Goal: Task Accomplishment & Management: Manage account settings

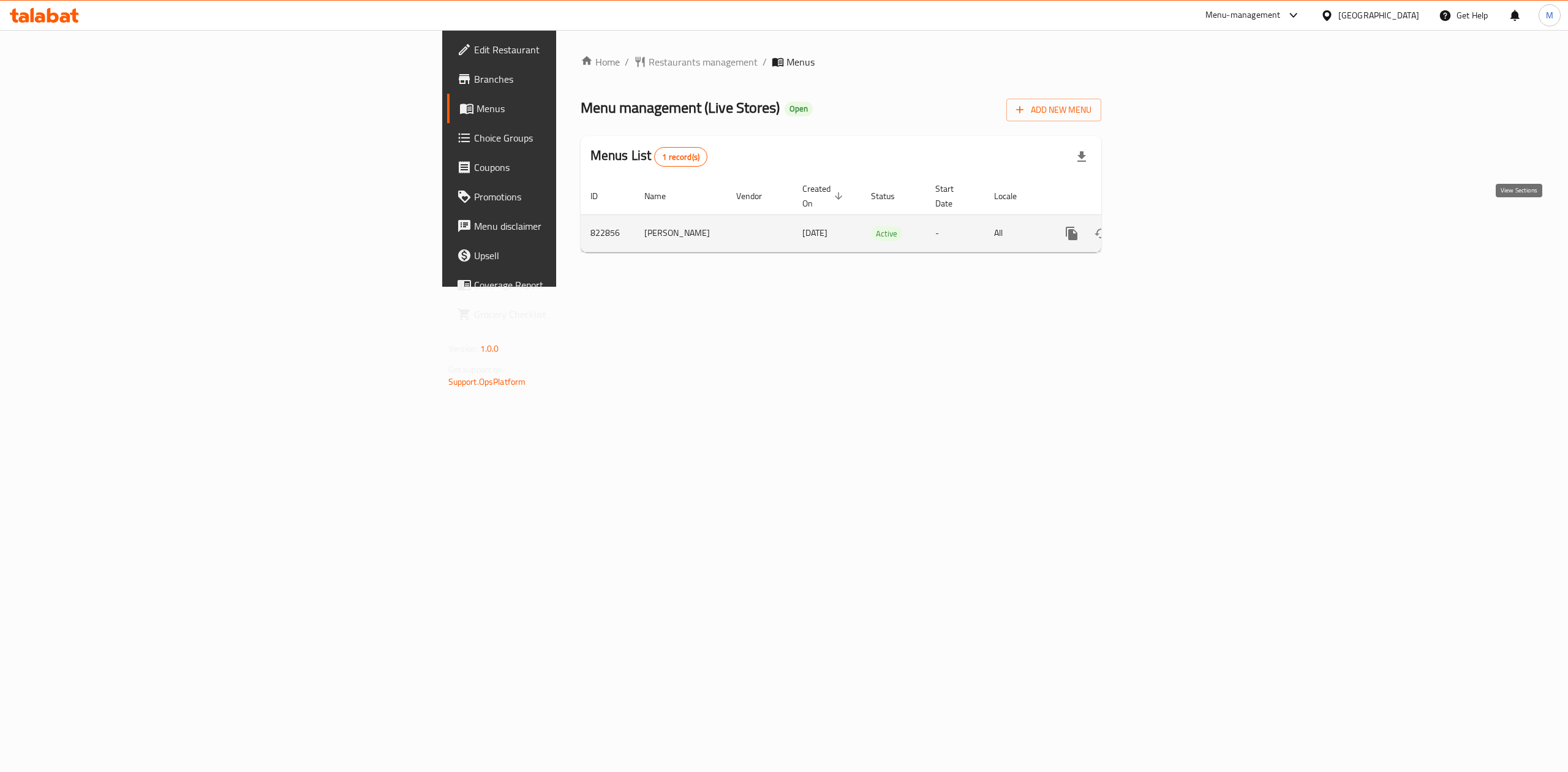
click at [1175, 226] on link "enhanced table" at bounding box center [1160, 233] width 30 height 30
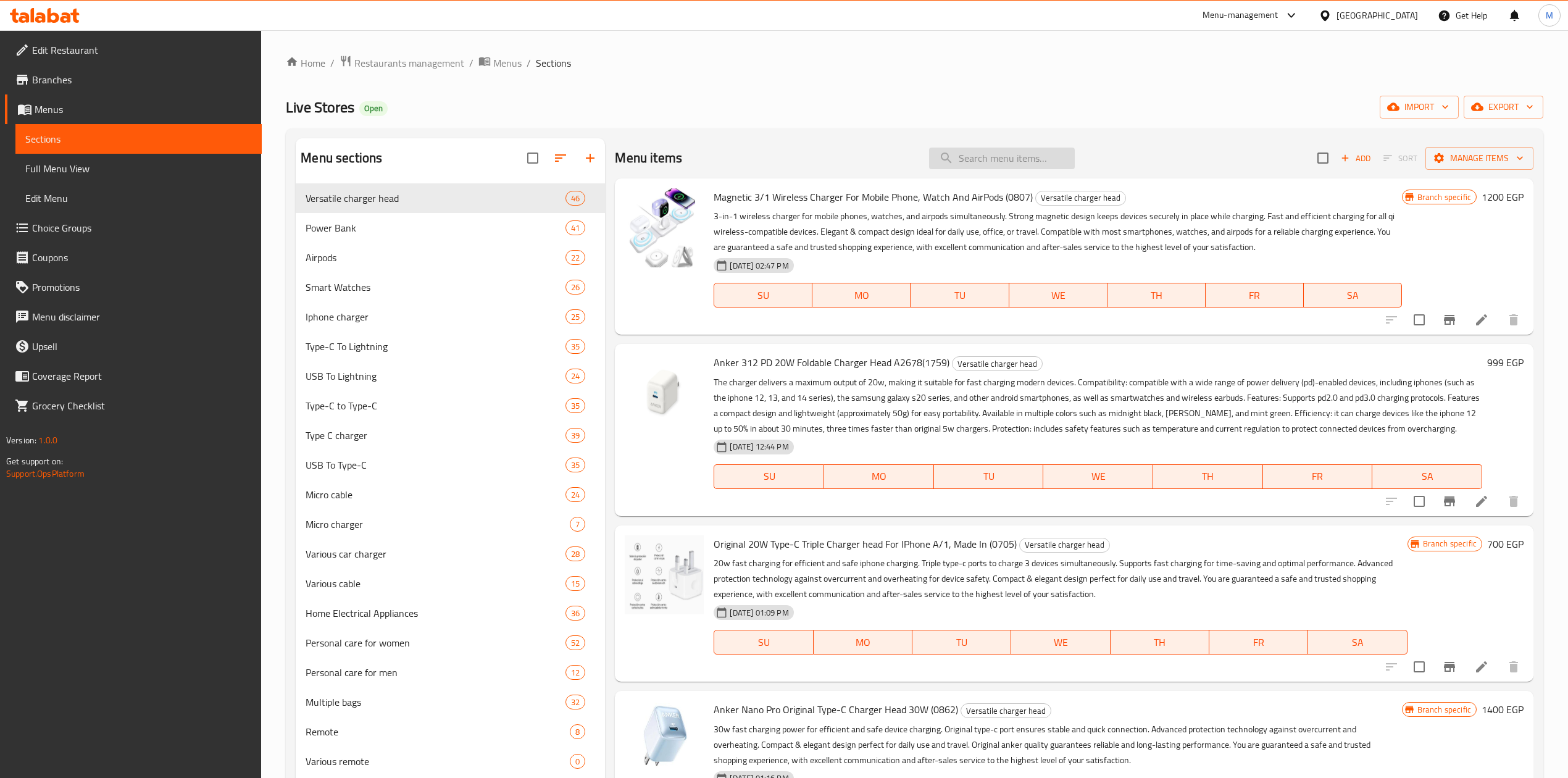
click at [972, 156] on input "search" at bounding box center [1001, 158] width 146 height 22
paste input "Original Joyroom Power Bank, Trust Agent, Super Fast Charging, Joyroom Power 30…"
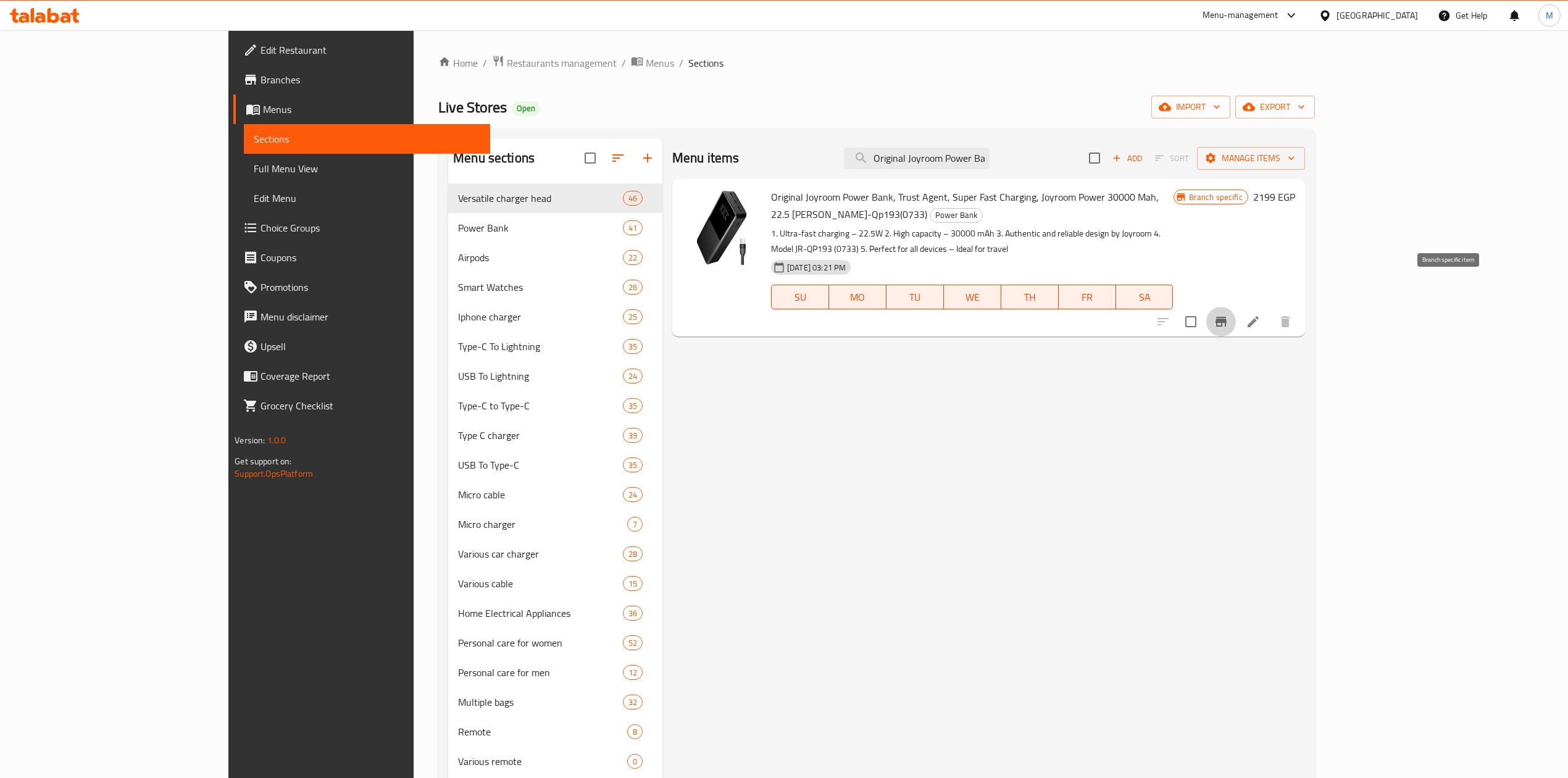
click at [1227, 317] on icon "Branch-specific-item" at bounding box center [1220, 322] width 11 height 10
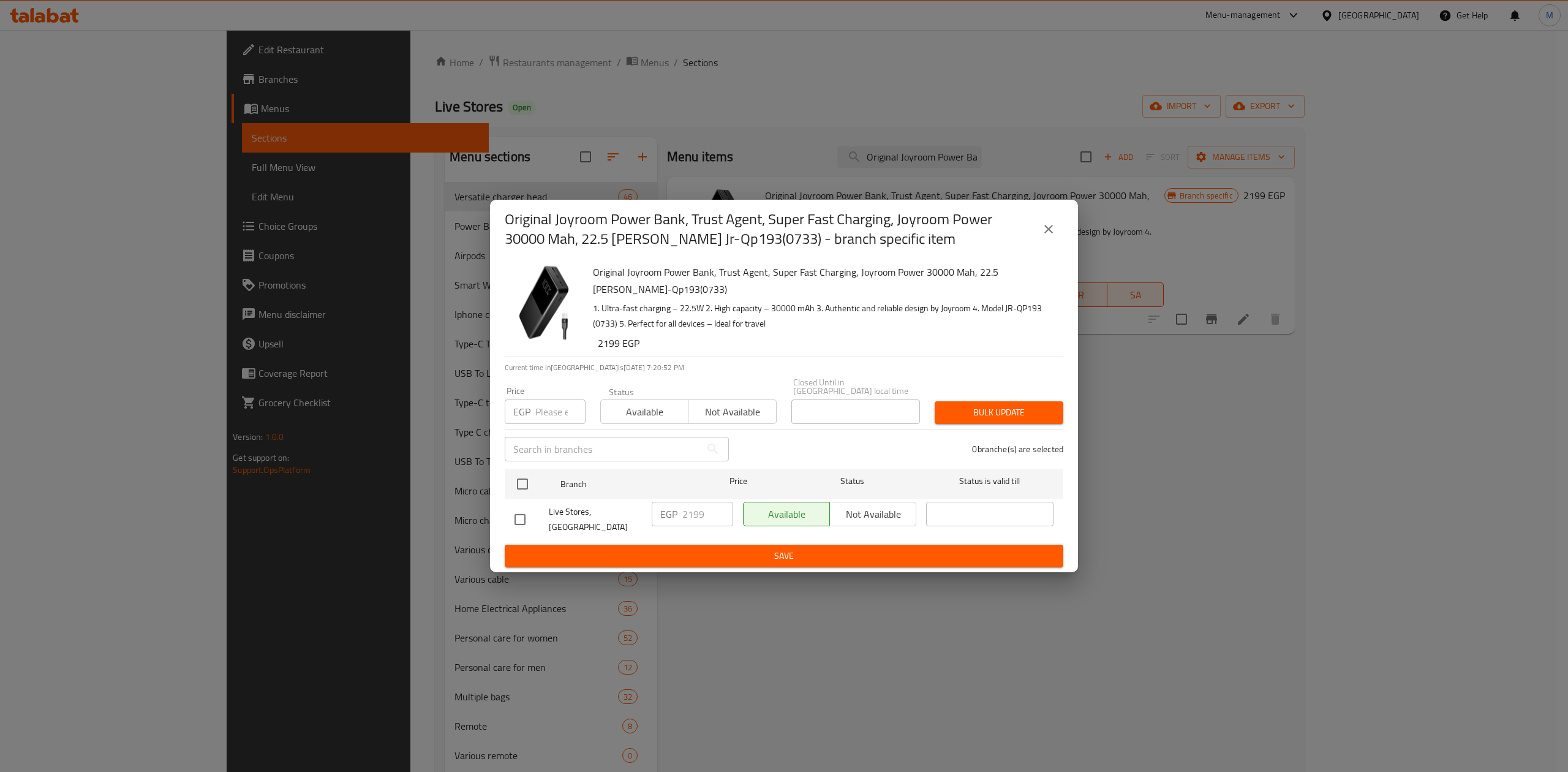
click at [1046, 234] on icon "close" at bounding box center [1049, 229] width 9 height 9
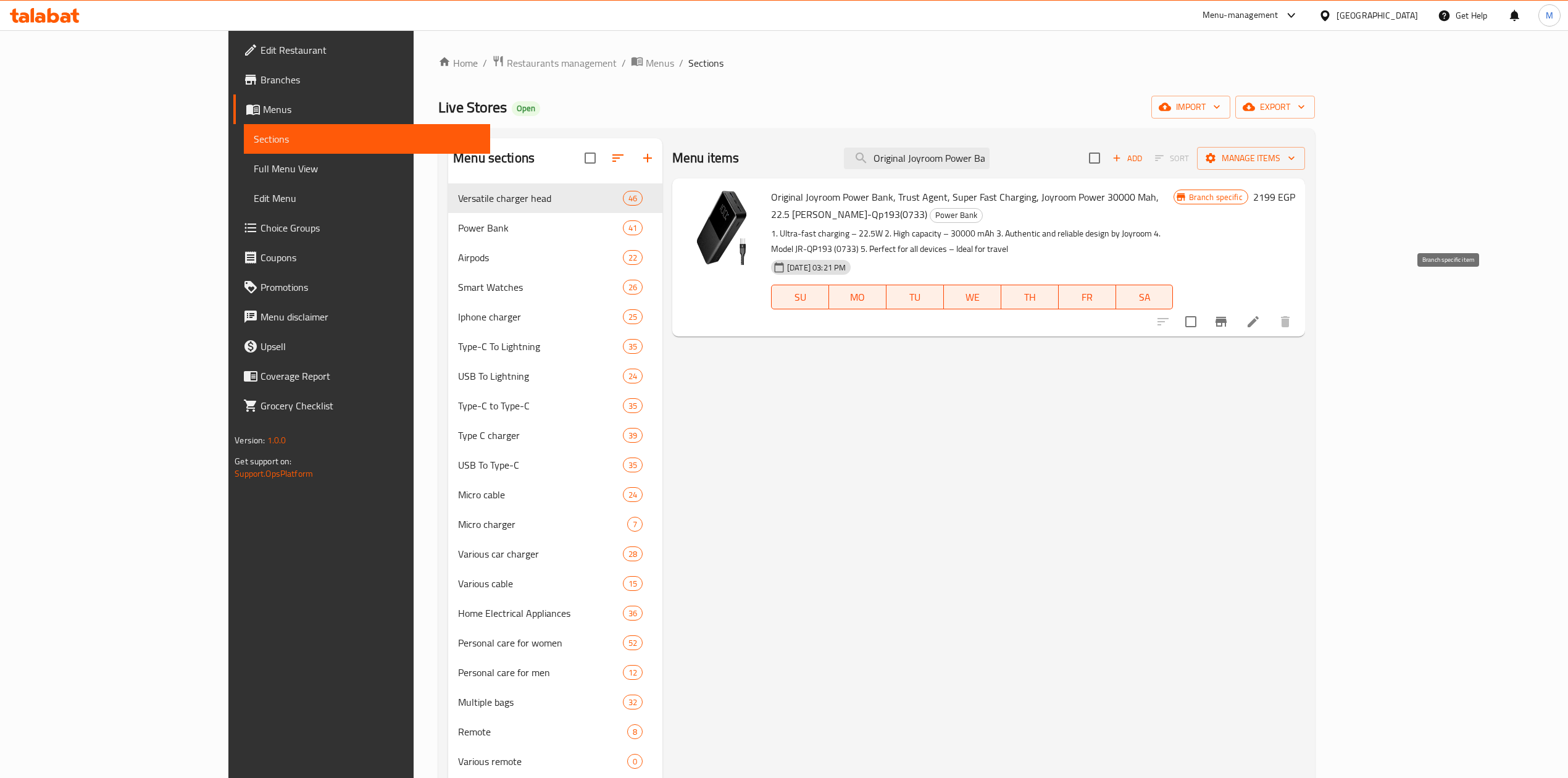
click at [1229, 314] on icon "Branch-specific-item" at bounding box center [1220, 322] width 14 height 14
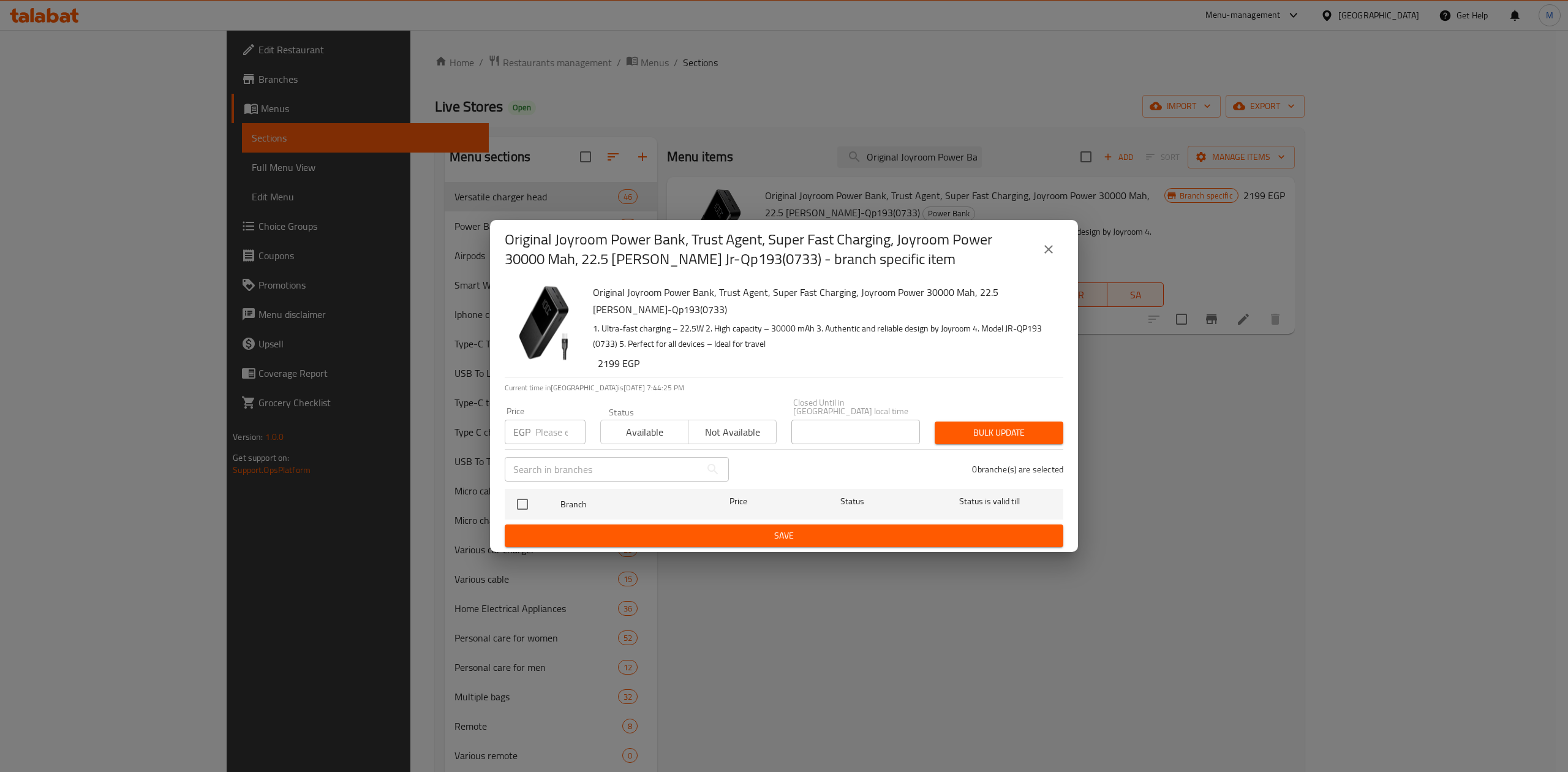
click at [1048, 257] on icon "close" at bounding box center [1049, 249] width 14 height 14
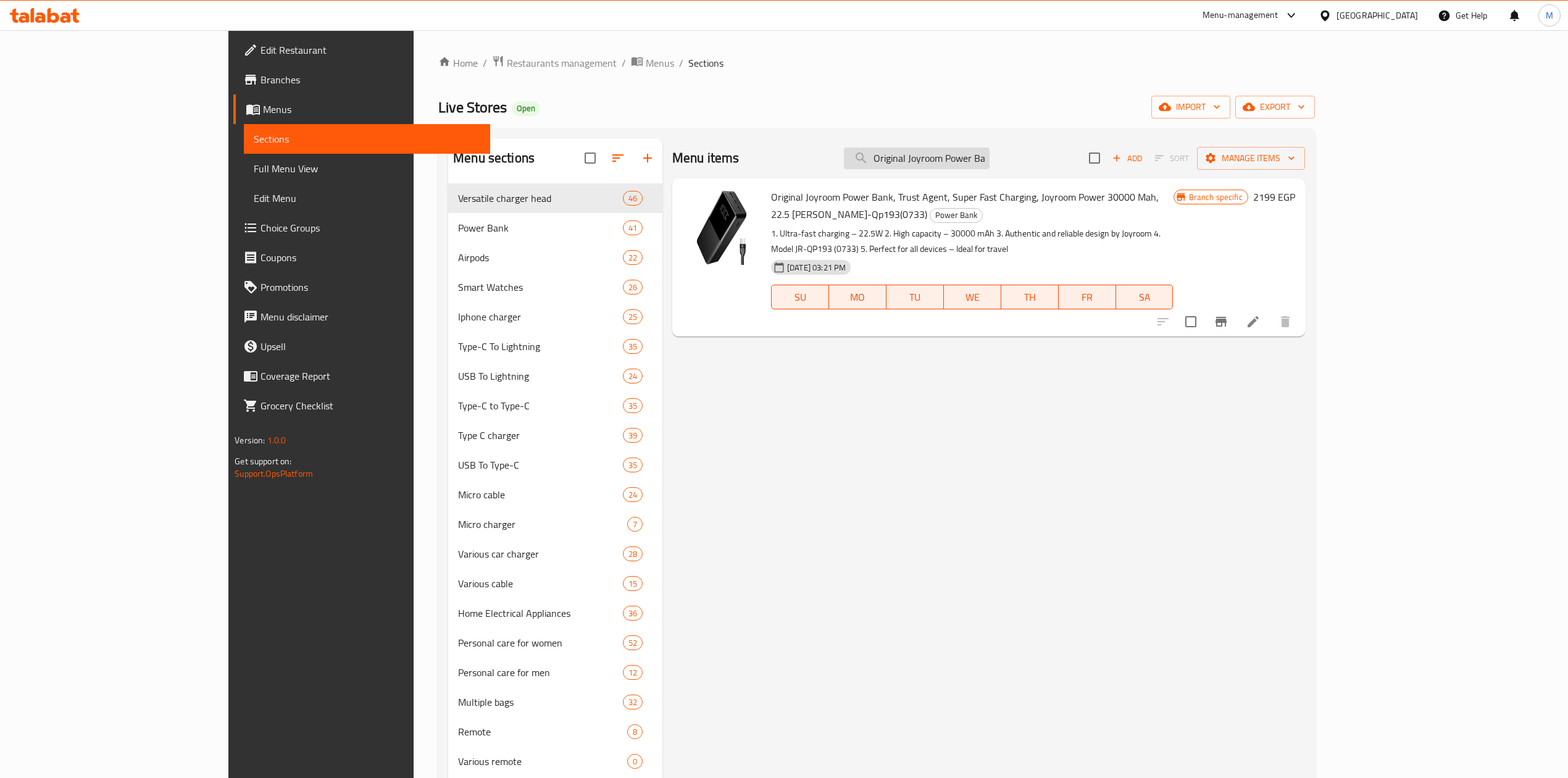
click at [990, 163] on input "Original Joyroom Power Bank, Trust Agent, Super Fast Charging, Joyroom Power 30…" at bounding box center [916, 158] width 146 height 22
paste input "Joyroom Jr-l012 22.5w 10000mah Mini Power Bank With 2 Cables"
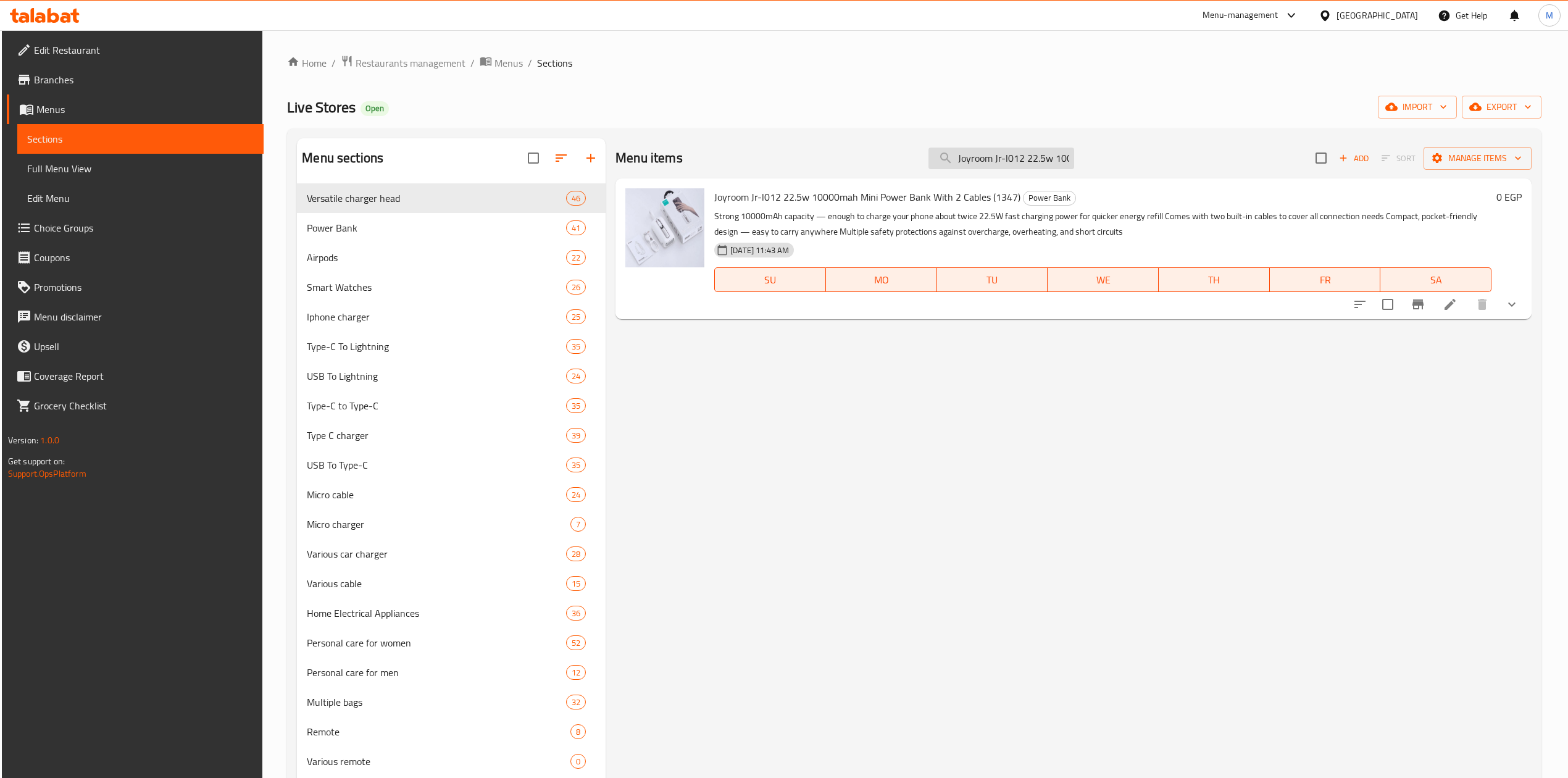
click at [998, 153] on input "Joyroom Jr-l012 22.5w 10000mah Mini Power Bank With 2 Cables" at bounding box center [1000, 158] width 146 height 22
paste input "R-W050 20W Mini Wireless USB Charging Power Bank 10000mAh With Ring Holder"
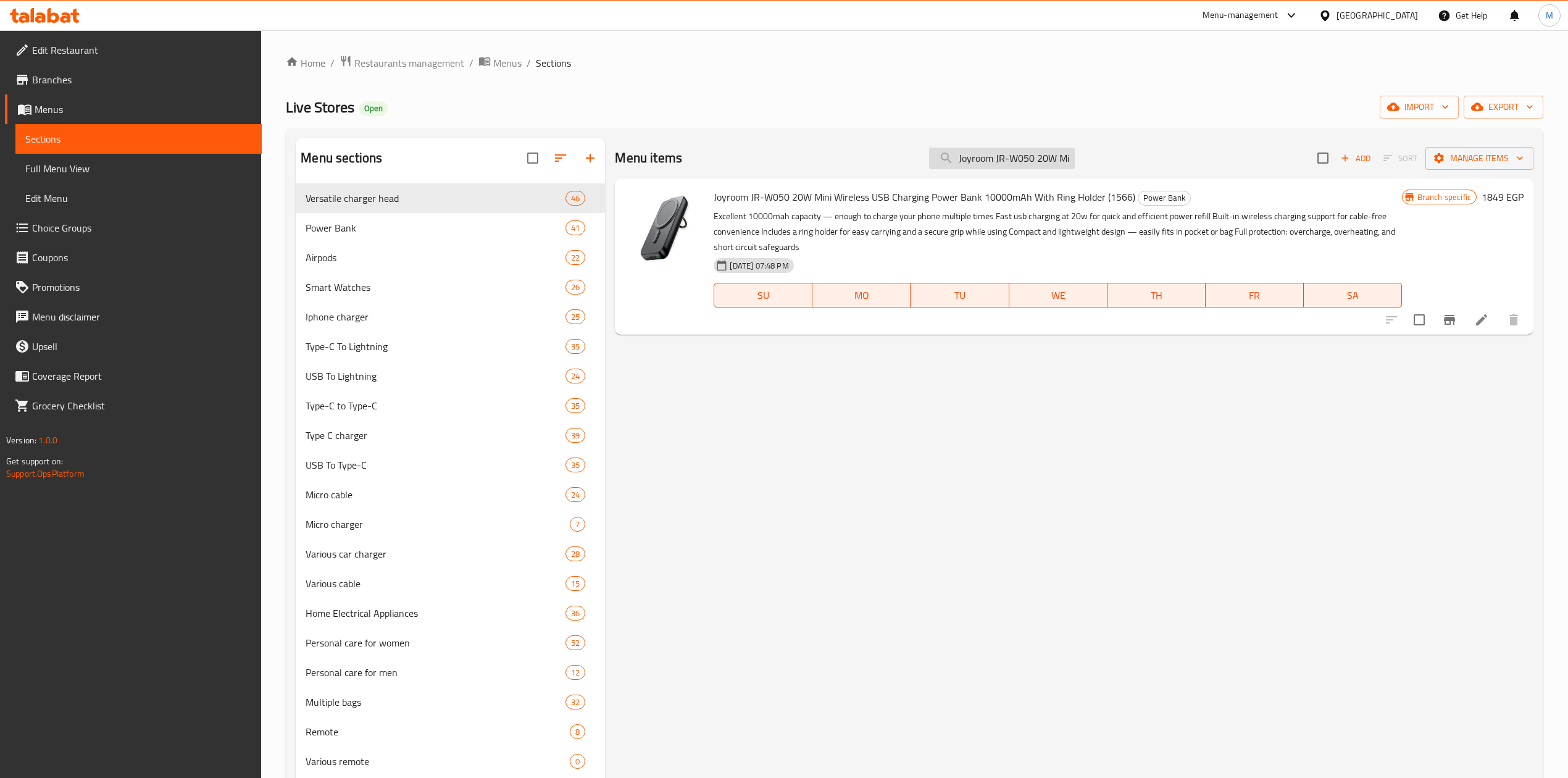
click at [969, 161] on input "Joyroom JR-W050 20W Mini Wireless USB Charging Power Bank 10000mAh With Ring Ho…" at bounding box center [1001, 158] width 146 height 22
paste input "Borofone 20000mAh 22.5W+ Power Bank With PD20W Fast Charging, With Type C And L…"
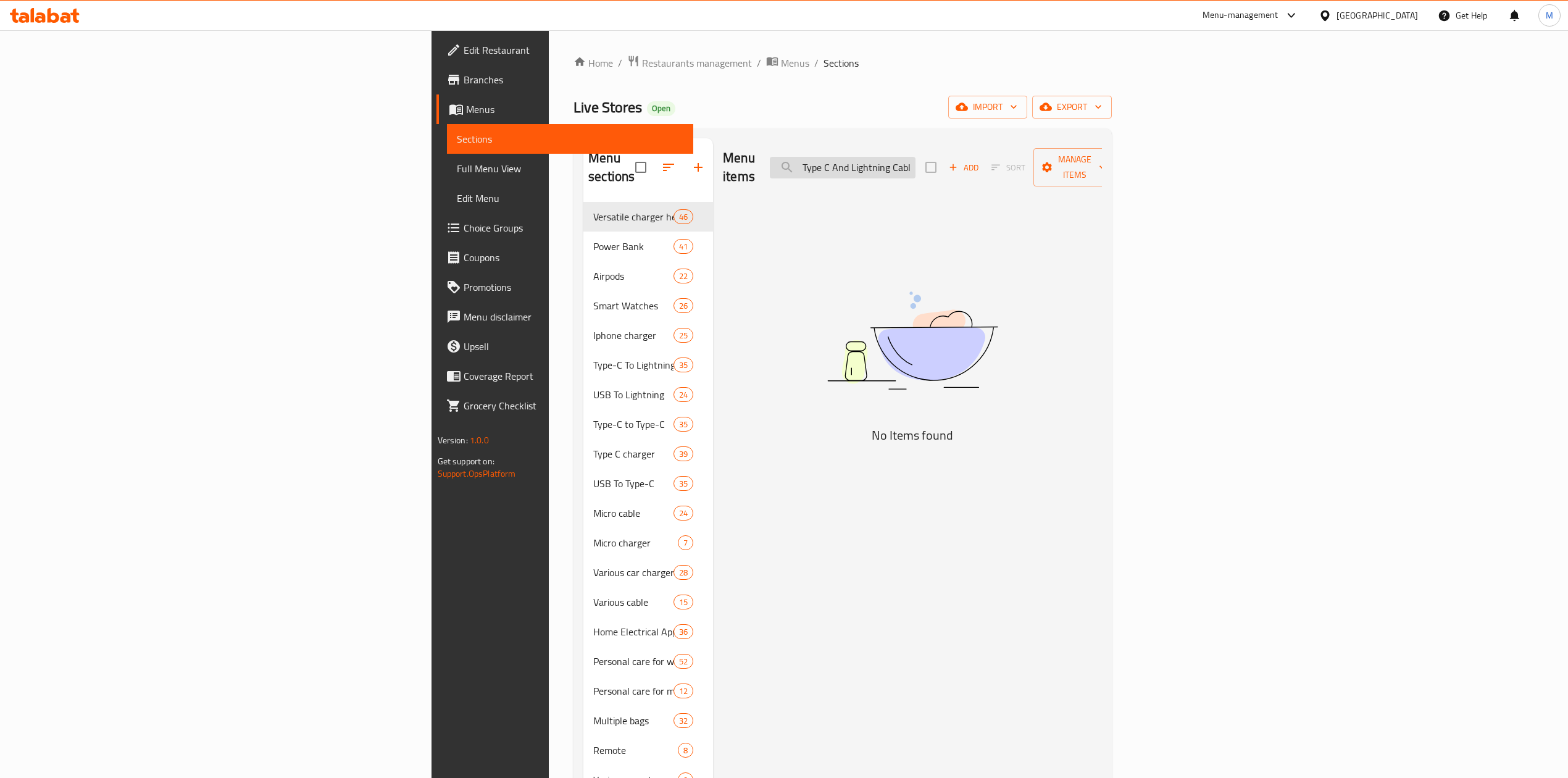
click at [915, 157] on input "Borofone 20000mAh 22.5W+ Power Bank With PD20W Fast Charging, With Type C And L…" at bounding box center [842, 168] width 146 height 22
paste input "search"
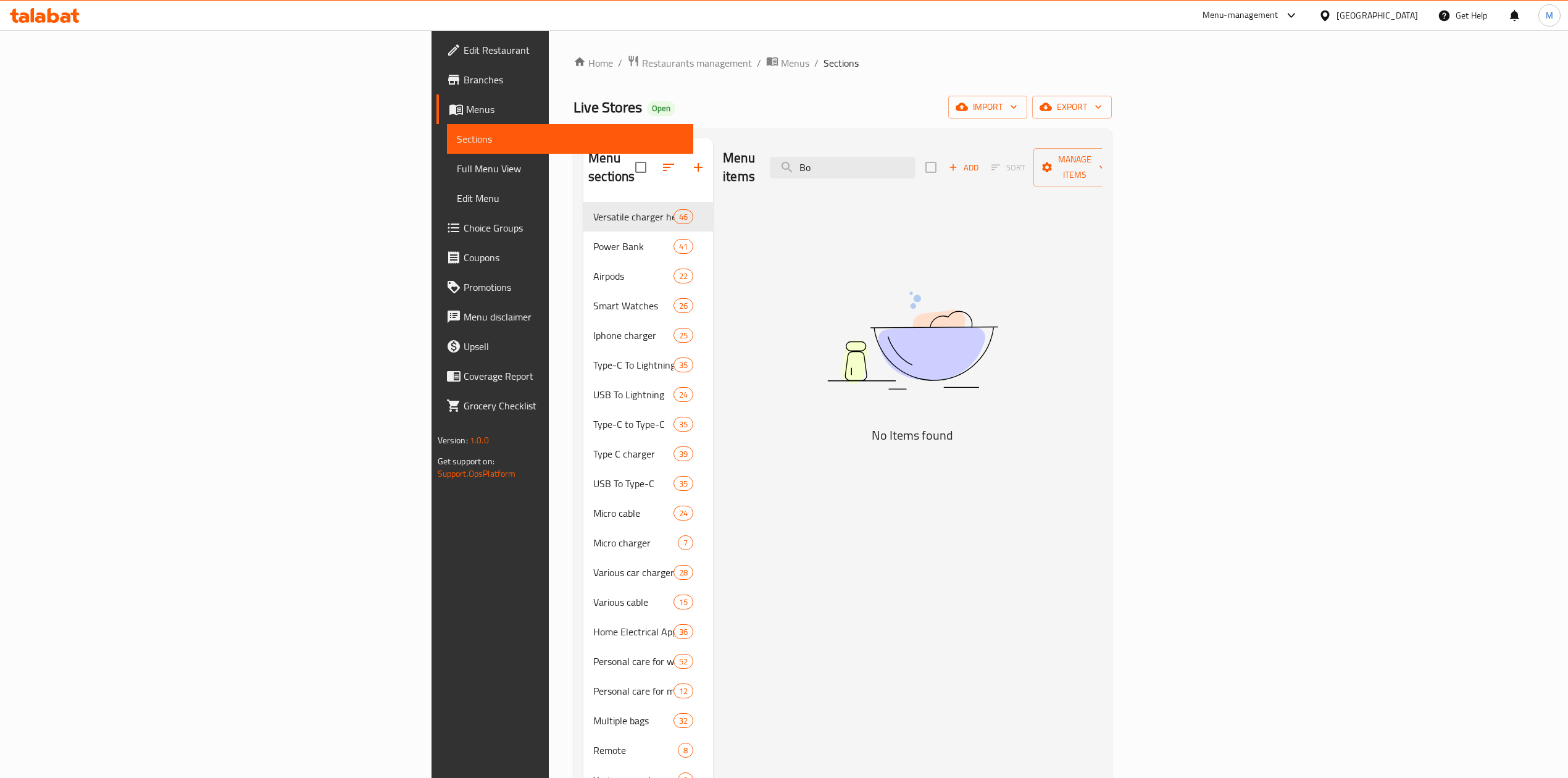
type input "B"
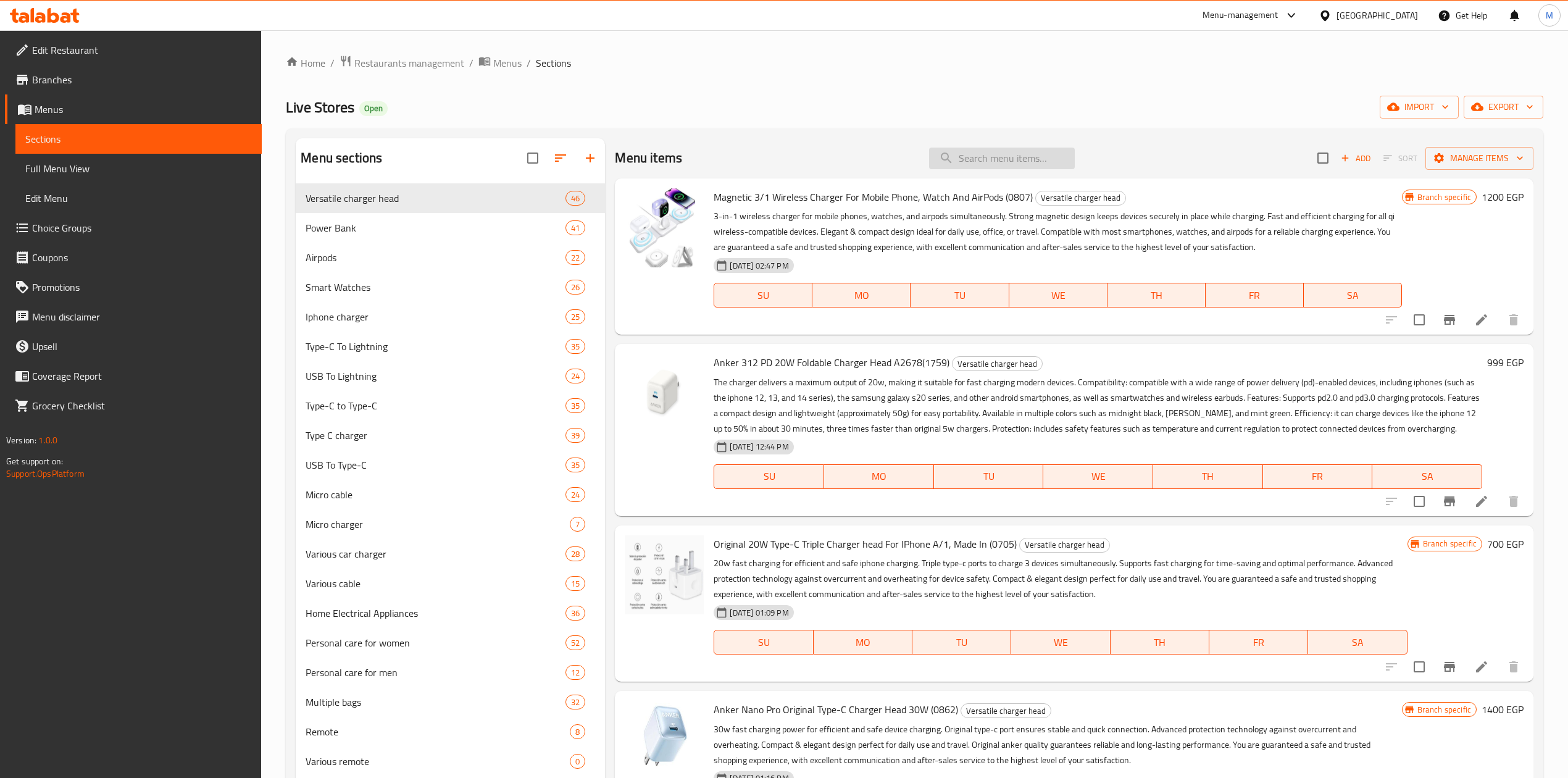
click at [975, 156] on input "search" at bounding box center [1001, 158] width 146 height 22
paste input "Borofone 20000mAh 22.5W+ Power Bank With PD20W Fast Charging, With Type C And L…"
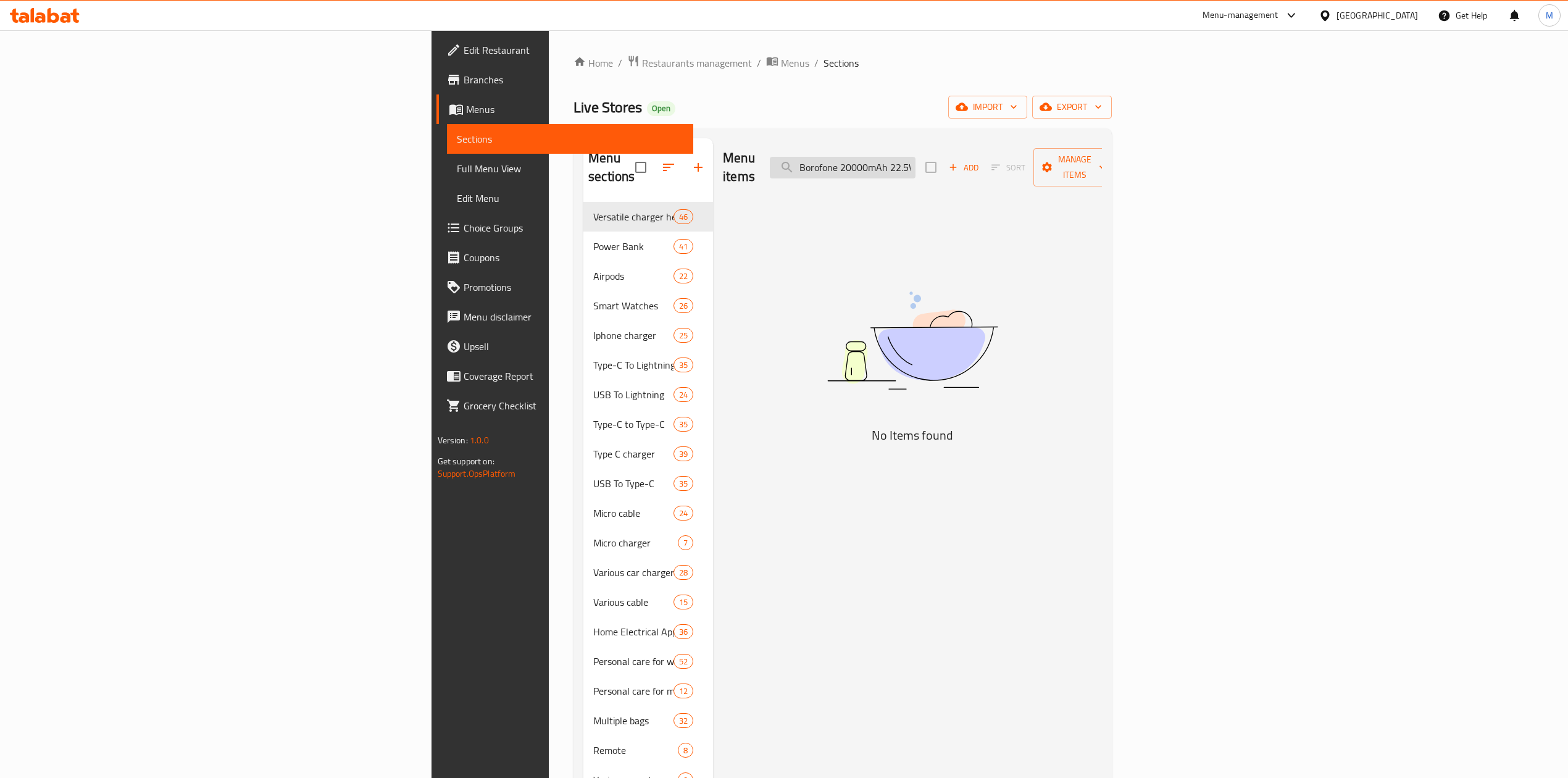
click at [915, 167] on input "Borofone 20000mAh 22.5W+ Power Bank With PD20W Fast Charging, With Type C And L…" at bounding box center [842, 168] width 146 height 22
paste input "BJ72 Digital Display Power Bank 10000mAh 22.5W + PD20W Qualcomm 3"
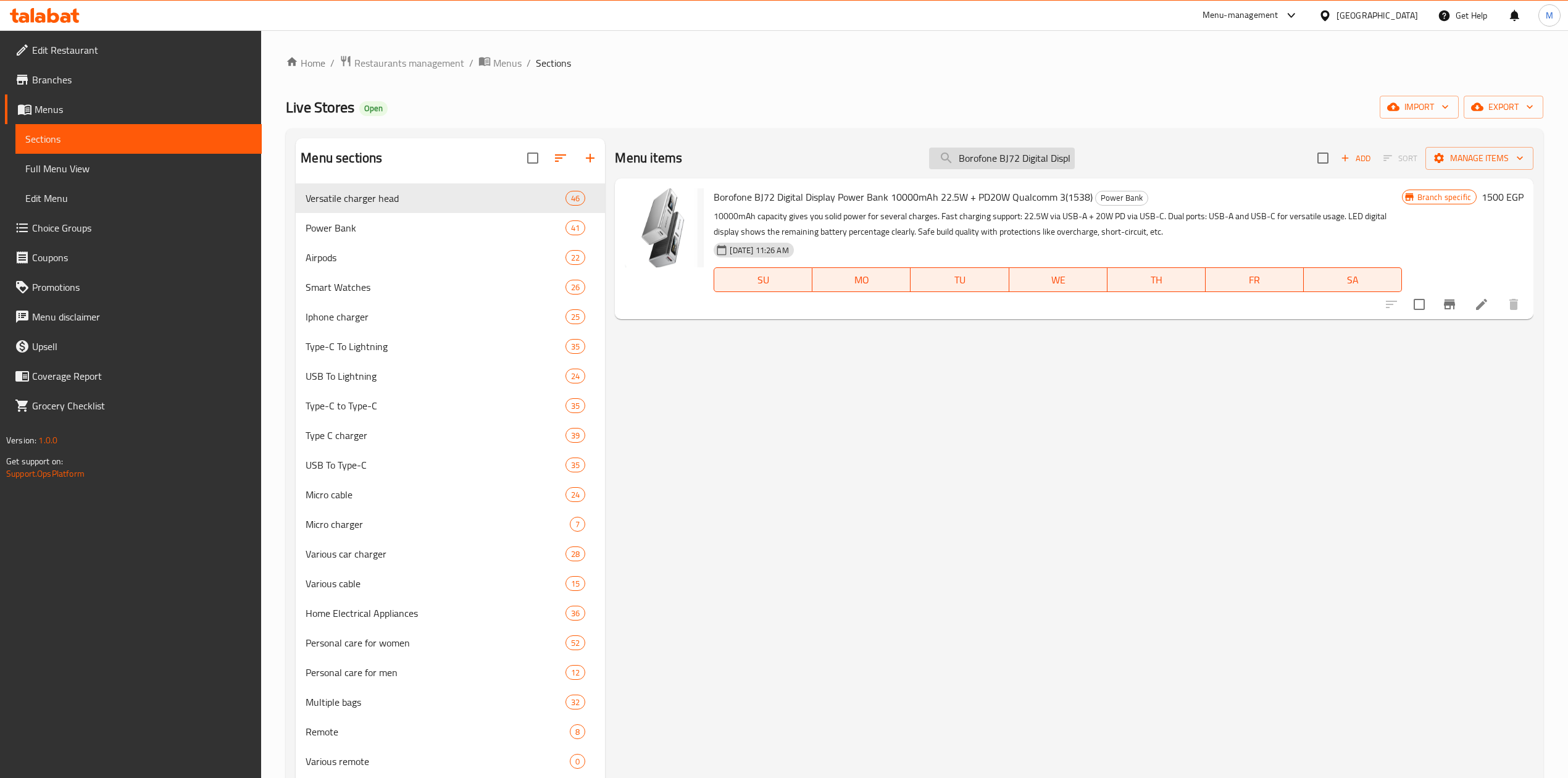
click at [988, 164] on input "Borofone BJ72 Digital Display Power Bank 10000mAh 22.5W + PD20W Qualcomm 3" at bounding box center [1001, 158] width 146 height 22
paste input "pj25 plus 15w magnetic wireless 20w wired power bank"
click at [979, 145] on div "Menu items Borofone pj25 plus 15w magnetic wireless 20w wired power bank Add So…" at bounding box center [1074, 158] width 918 height 40
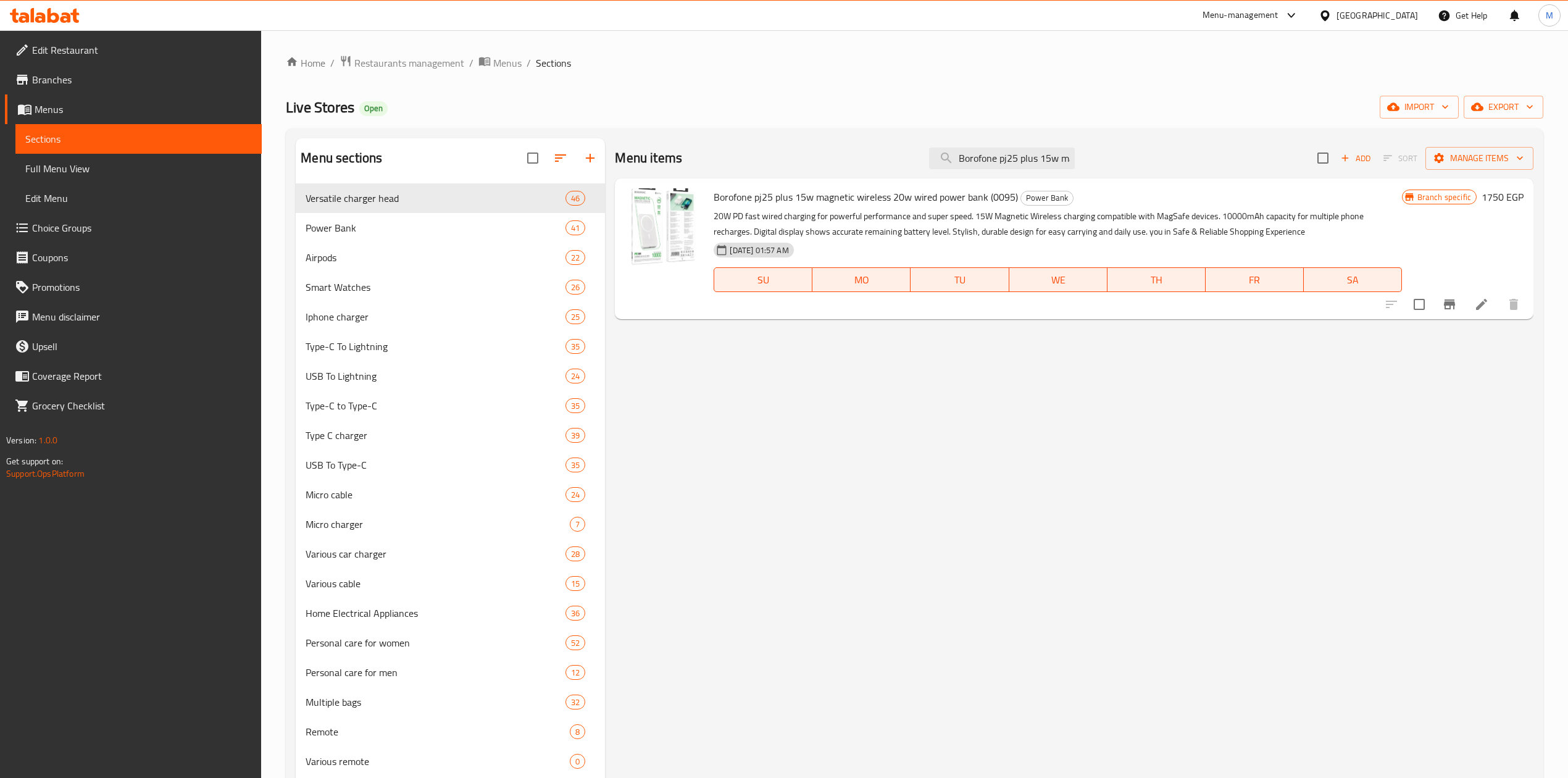
click at [986, 147] on div "Menu items Borofone pj25 plus 15w magnetic wireless 20w wired power bank Add So…" at bounding box center [1074, 158] width 918 height 40
click at [998, 156] on input "Borofone pj25 plus 15w magnetic wireless 20w wired power bank" at bounding box center [1001, 158] width 146 height 22
paste input "Power bank borofonby j56a 20000mah"
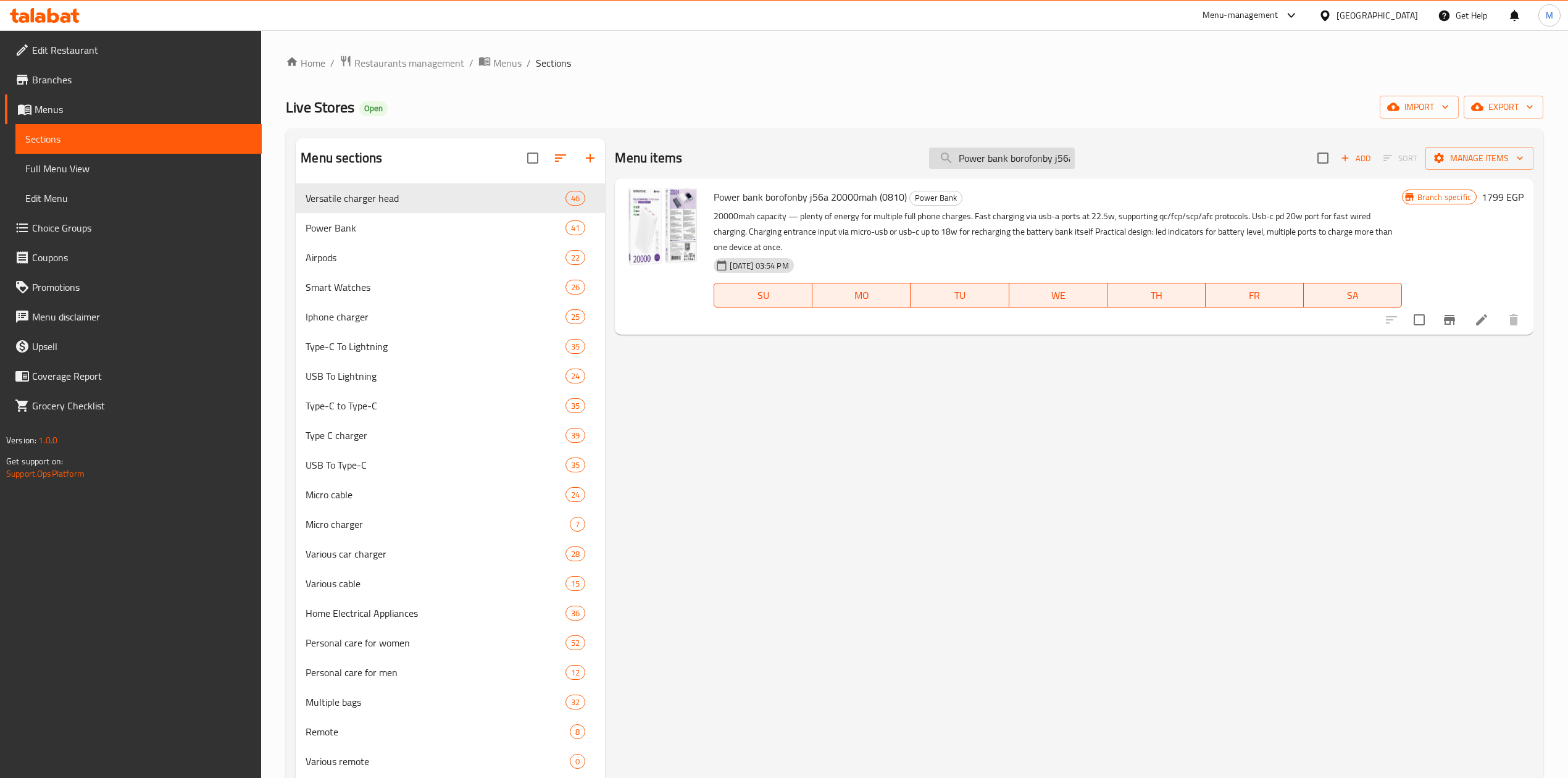
click at [999, 168] on input "Power bank borofonby j56a 20000mah" at bounding box center [1001, 158] width 146 height 22
paste input "Joyroom Power Bank 10000mAh 22.5W With Flashlight And 2 IPhone And Type-C Cable…"
click at [988, 158] on input "Joyroom Power Bank 10000mAh 22.5W With Flashlight And 2 IPhone And Type-C Cable…" at bounding box center [1001, 158] width 146 height 22
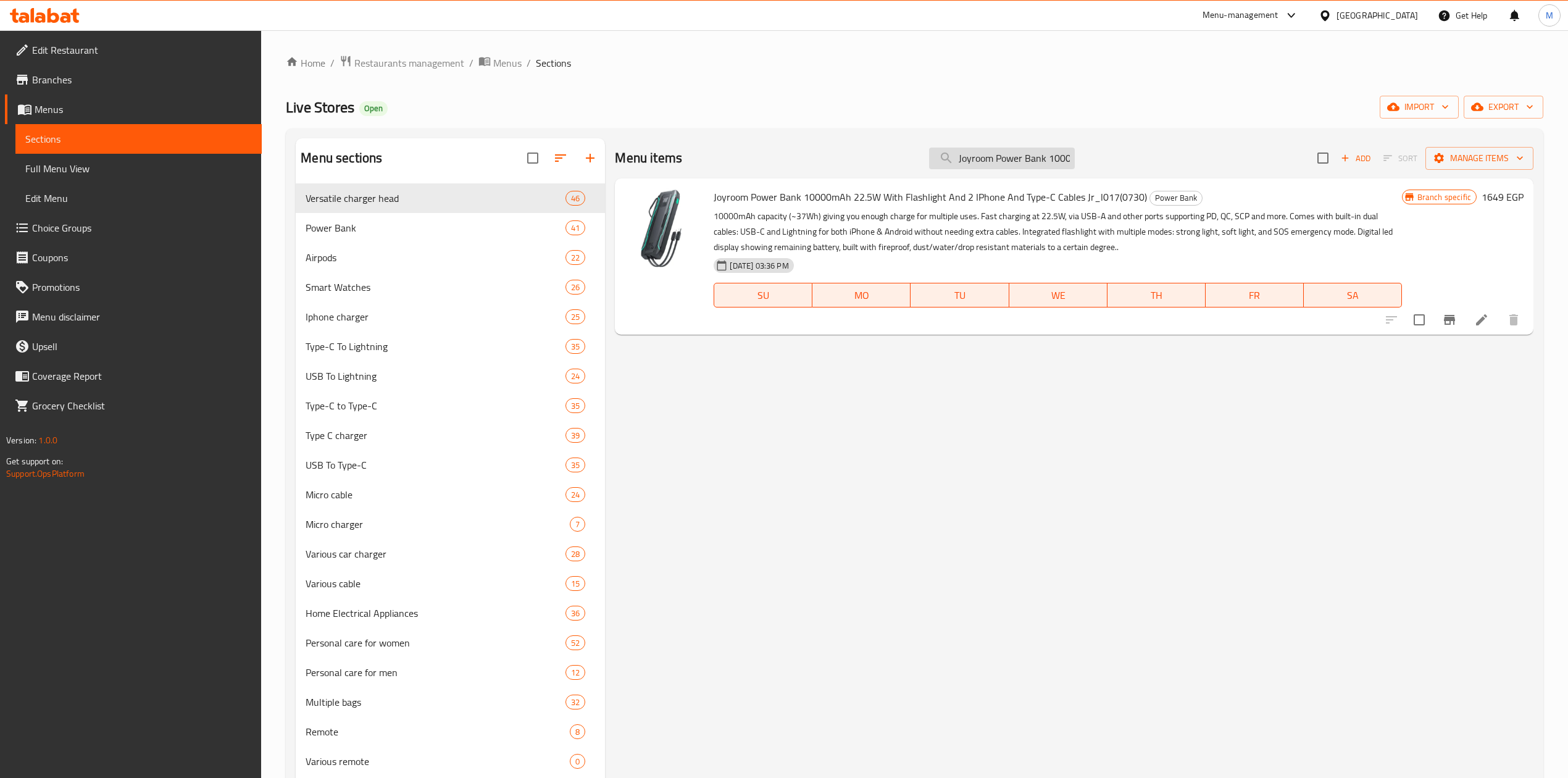
click at [988, 158] on input "Joyroom Power Bank 10000mAh 22.5W With Flashlight And 2 IPhone And Type-C Cable…" at bounding box center [1001, 158] width 146 height 22
paste input "Borofone Power Bank With A Capacity Of 22.5 Watts, PD20 Watts, 15,000 MAh + An …"
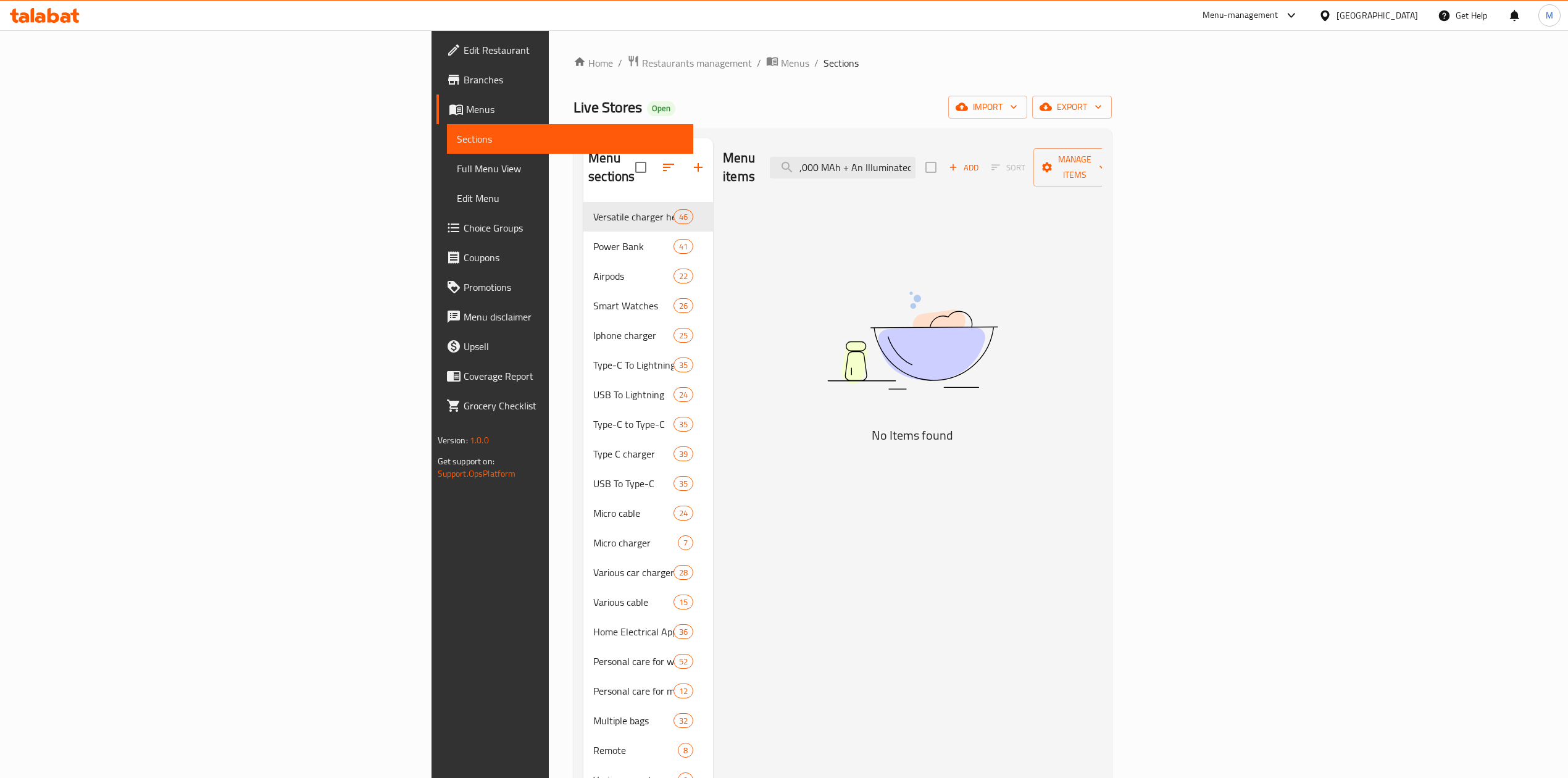
click at [1026, 173] on div "Menu items Borofone Power Bank With A Capacity Of 22.5 Watts, PD20 Watts, 15,00…" at bounding box center [912, 168] width 379 height 59
click at [915, 158] on input "Borofone Power Bank With A Capacity Of 22.5 Watts, PD20 Watts, 15,000 MAh + An …" at bounding box center [842, 168] width 146 height 22
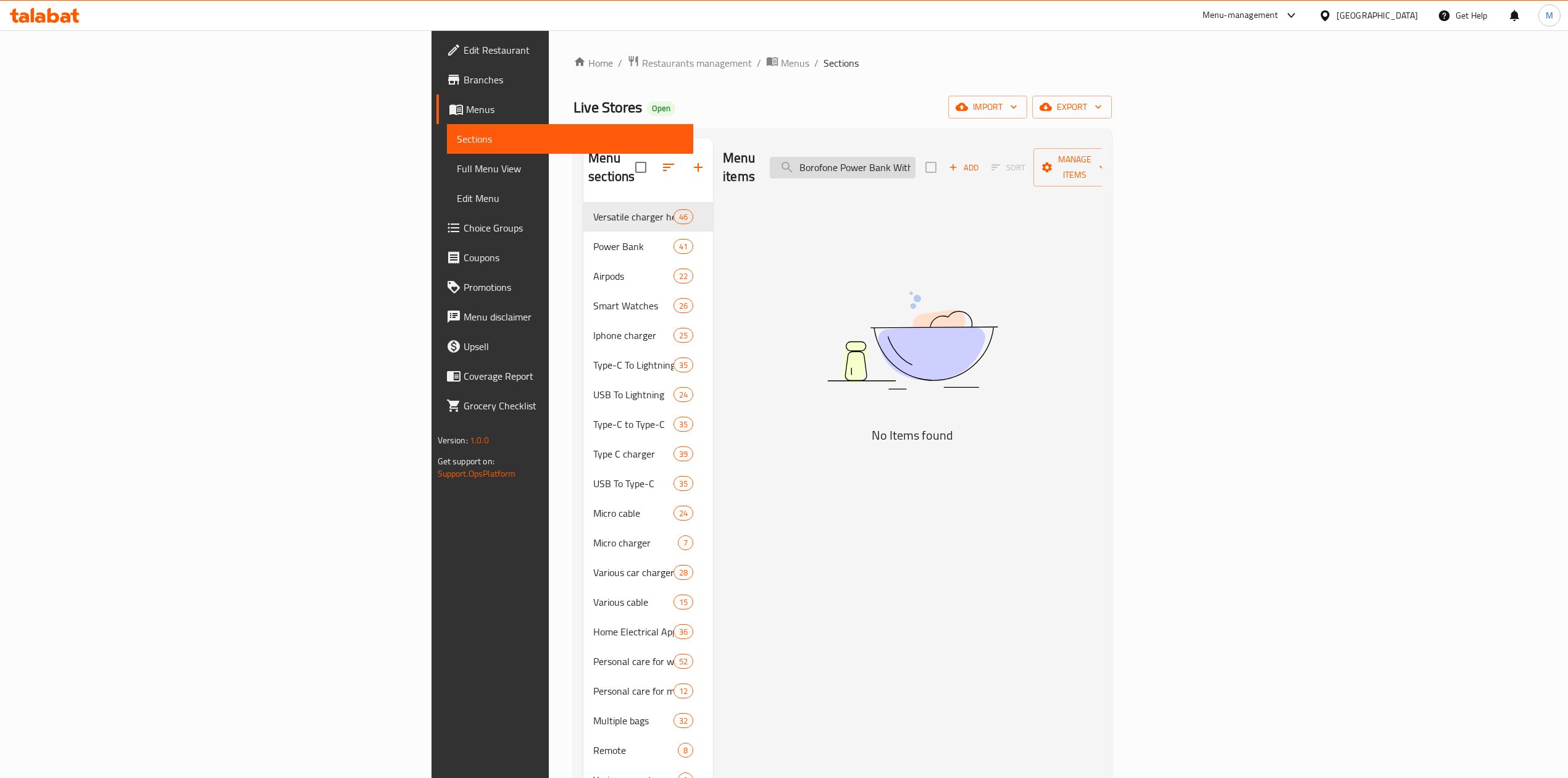
paste input "search"
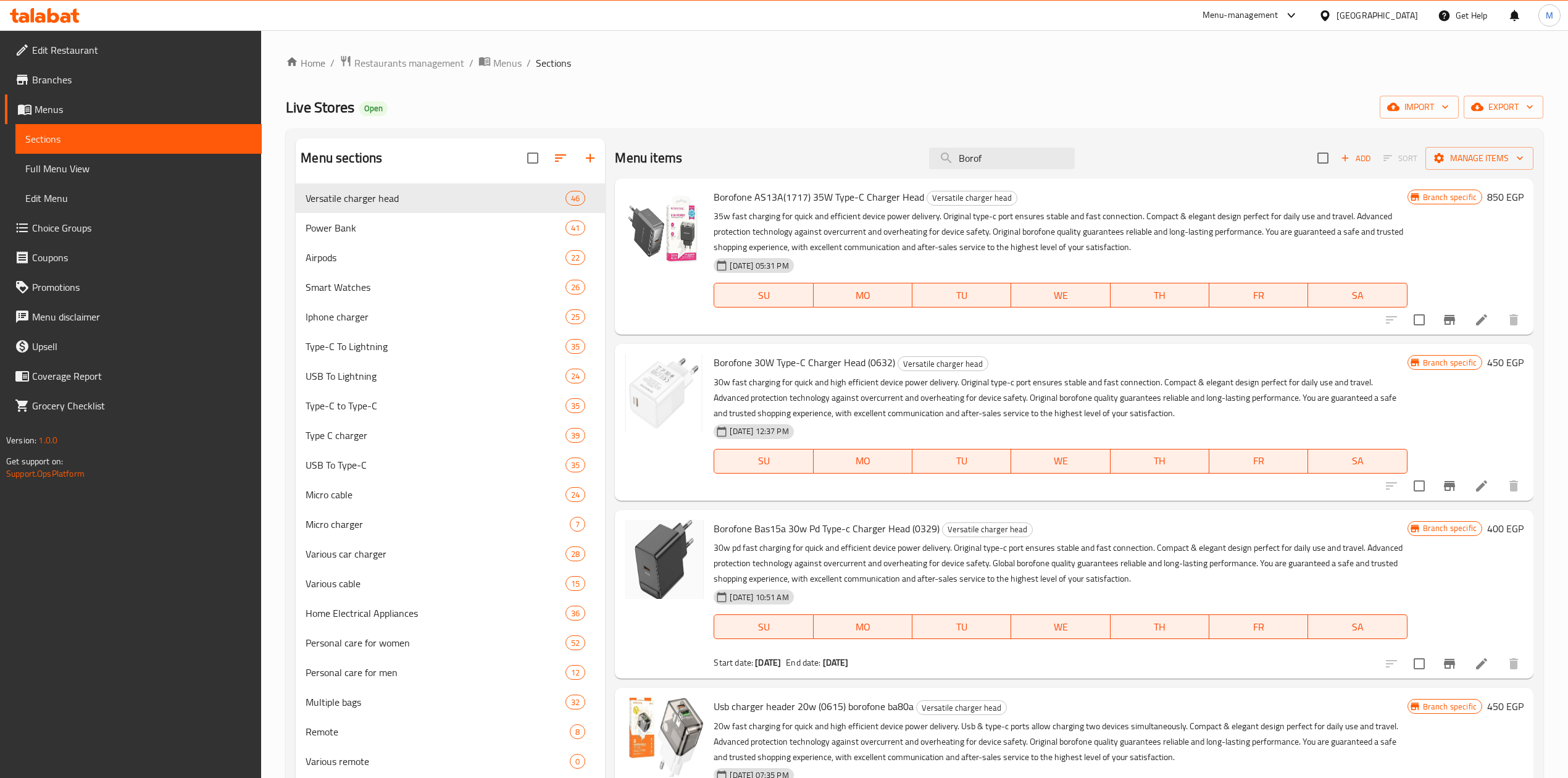
paste input "Borofone Power Bank With A Capacity Of 22.5 Watts, PD20 Watts, 15,000 MAh + An …"
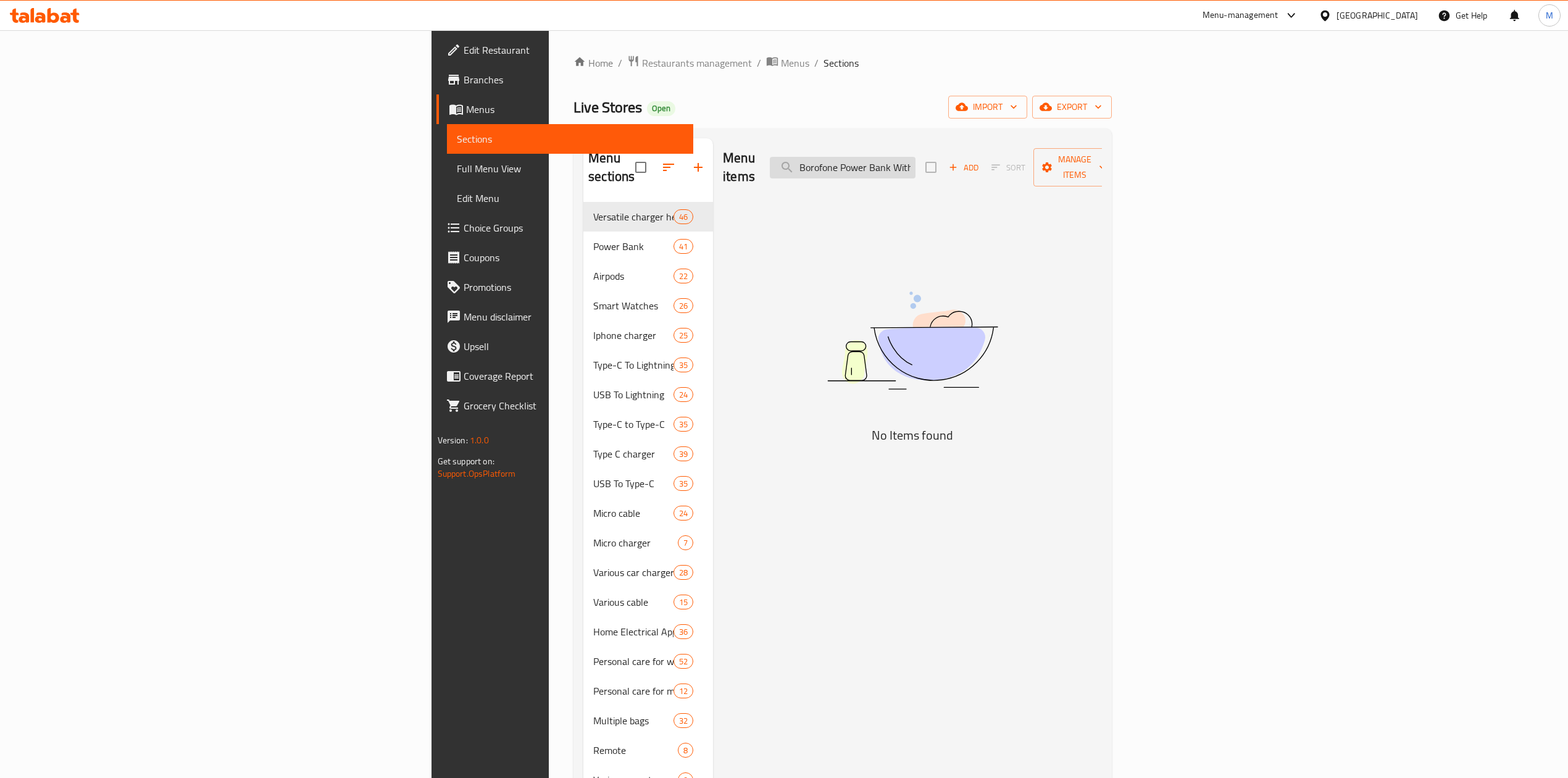
click at [915, 168] on input "Borofone Power Bank With A Capacity Of 22.5 Watts, PD20 Watts, 15,000 MAh + An …" at bounding box center [842, 168] width 146 height 22
paste input "J56 Power Bank 10000mAh 22.5W Qualcomm 3"
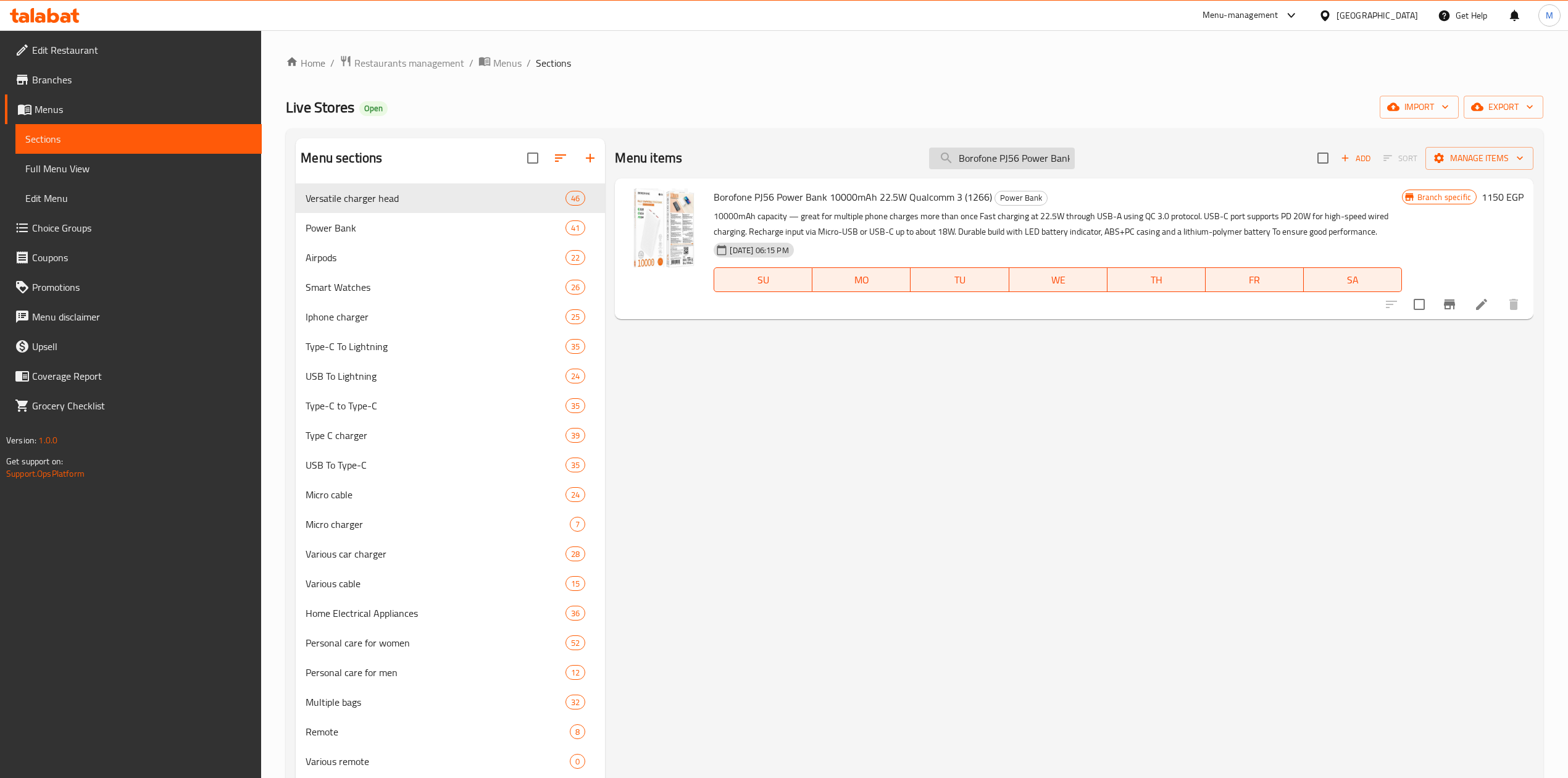
click at [973, 156] on input "Borofone PJ56 Power Bank 10000mAh 22.5W Qualcomm 3" at bounding box center [1001, 158] width 146 height 22
paste input "BJ68 10000mah Power Bank For Iphone And Type-c"
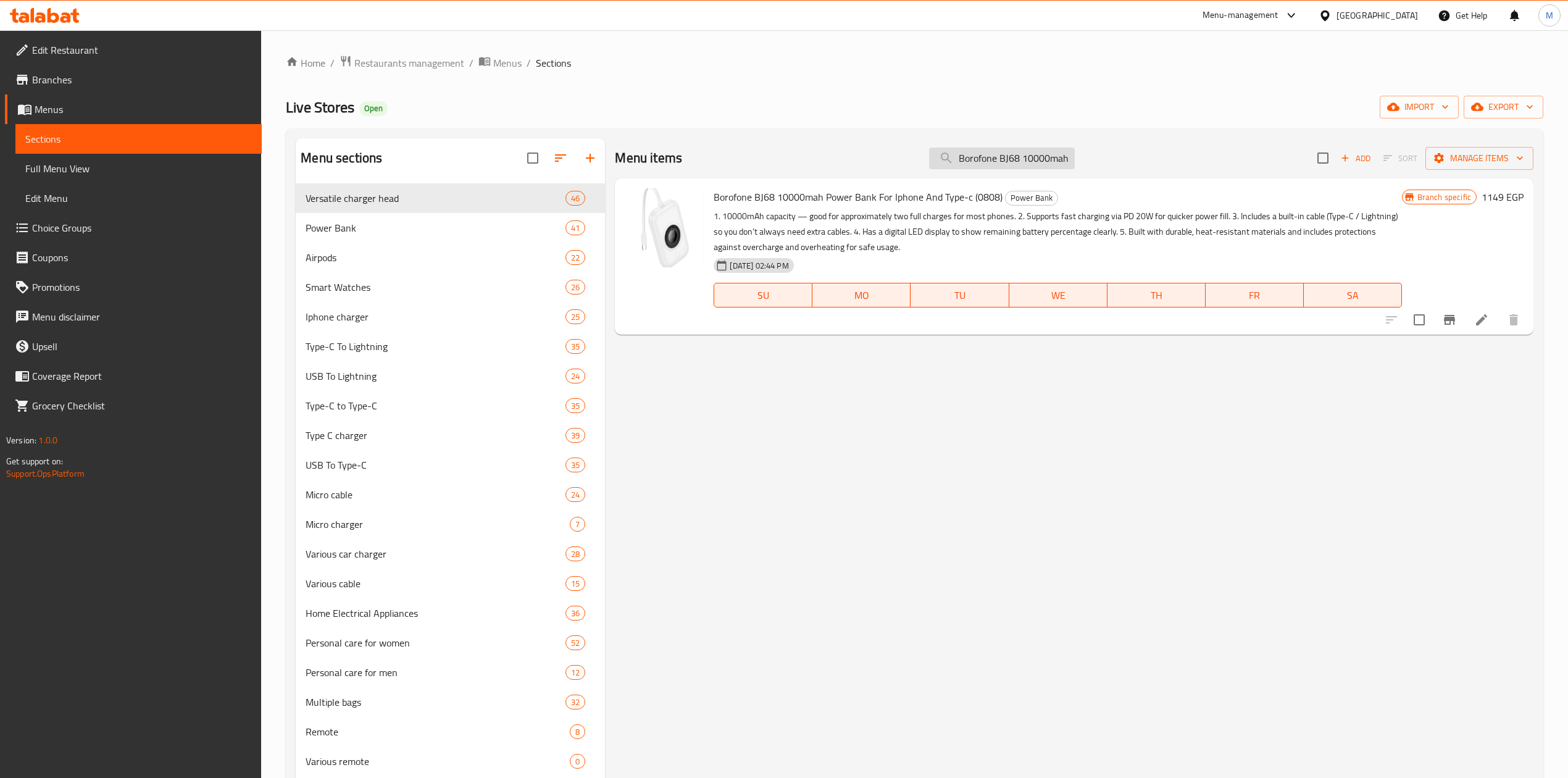
click at [995, 164] on input "Borofone BJ68 10000mah Power Bank For Iphone And Type-c" at bounding box center [1001, 158] width 146 height 22
paste input "52 Power Bank, 10000mAh, 22.5W, PD20W, QC3.0, LED Display,"
click at [982, 153] on input "Borofone BJ52 Power Bank, 10000mAh, 22.5W, PD20W, QC3.0, LED Display," at bounding box center [1001, 158] width 146 height 22
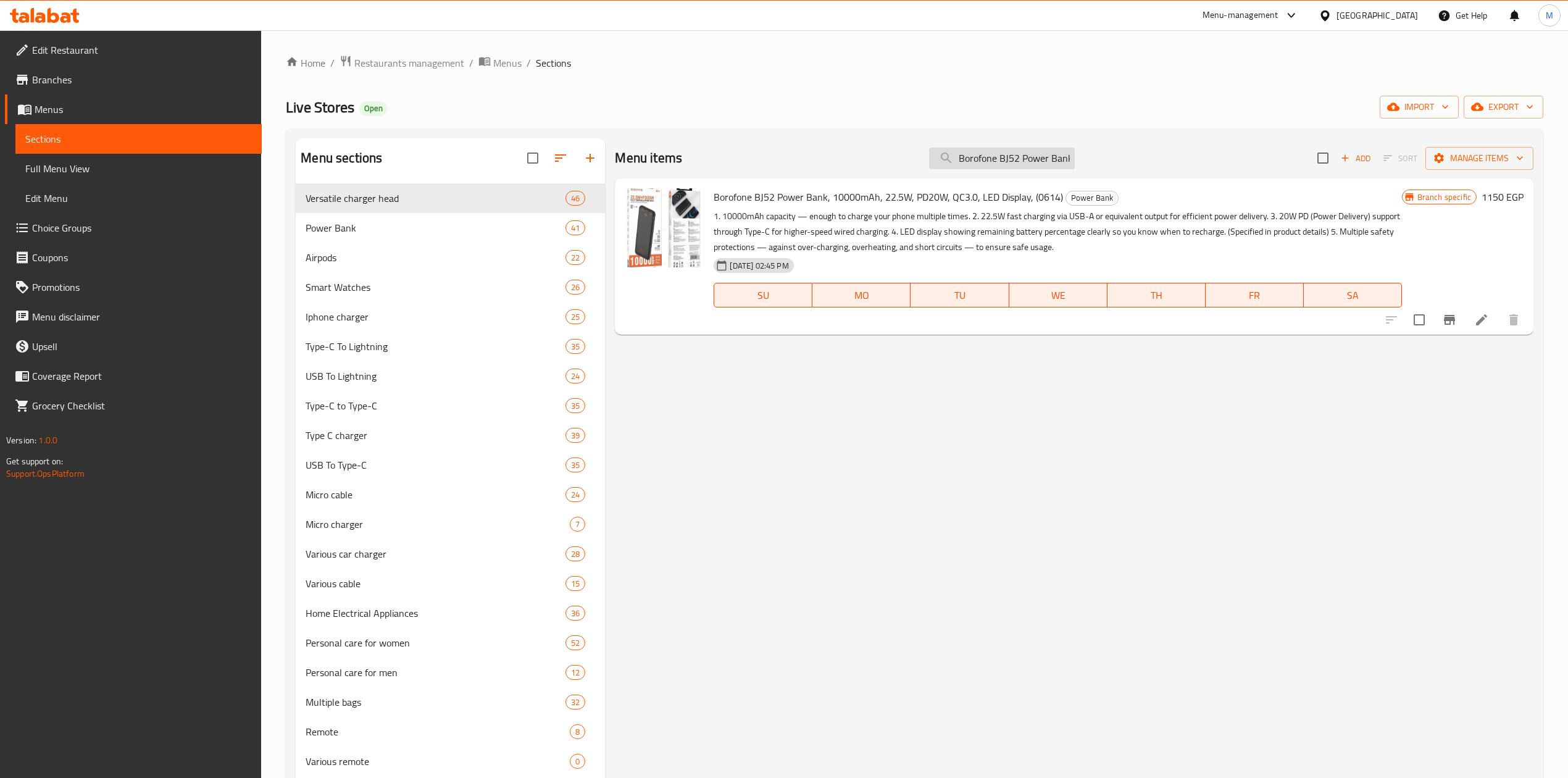
click at [982, 153] on input "Borofone BJ52 Power Bank, 10000mAh, 22.5W, PD20W, QC3.0, LED Display," at bounding box center [1001, 158] width 146 height 22
paste input "Power Bank Wireless From X Skut 22.5 Watt Whatsapp Poench With Type C Port And …"
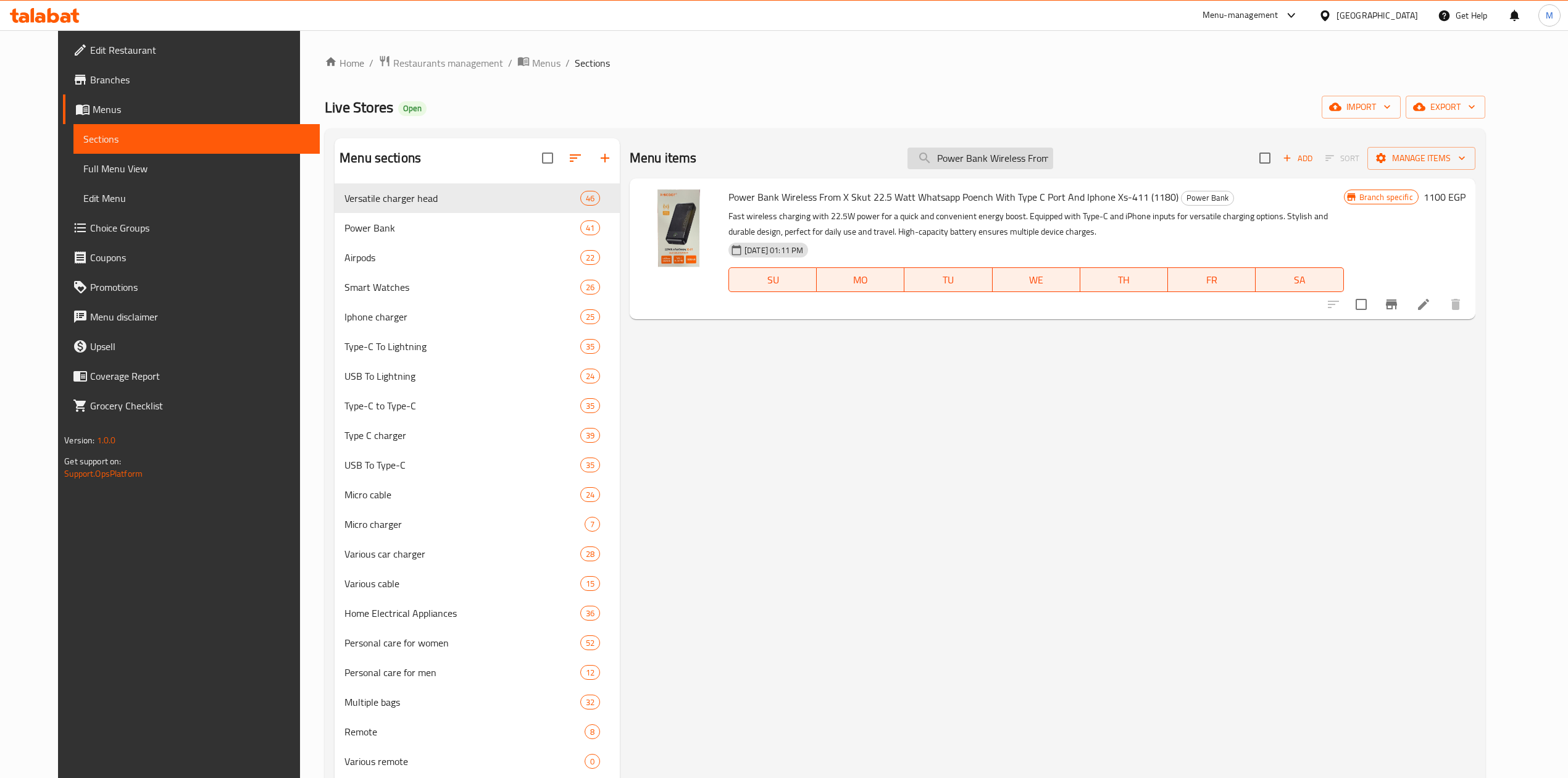
click at [1009, 164] on input "Power Bank Wireless From X Skut 22.5 Watt Whatsapp Poench With Type C Port And …" at bounding box center [980, 158] width 146 height 22
paste input "Borofone bj38 22.5w + pd 20w 00mah power bank charger fully compatible, black"
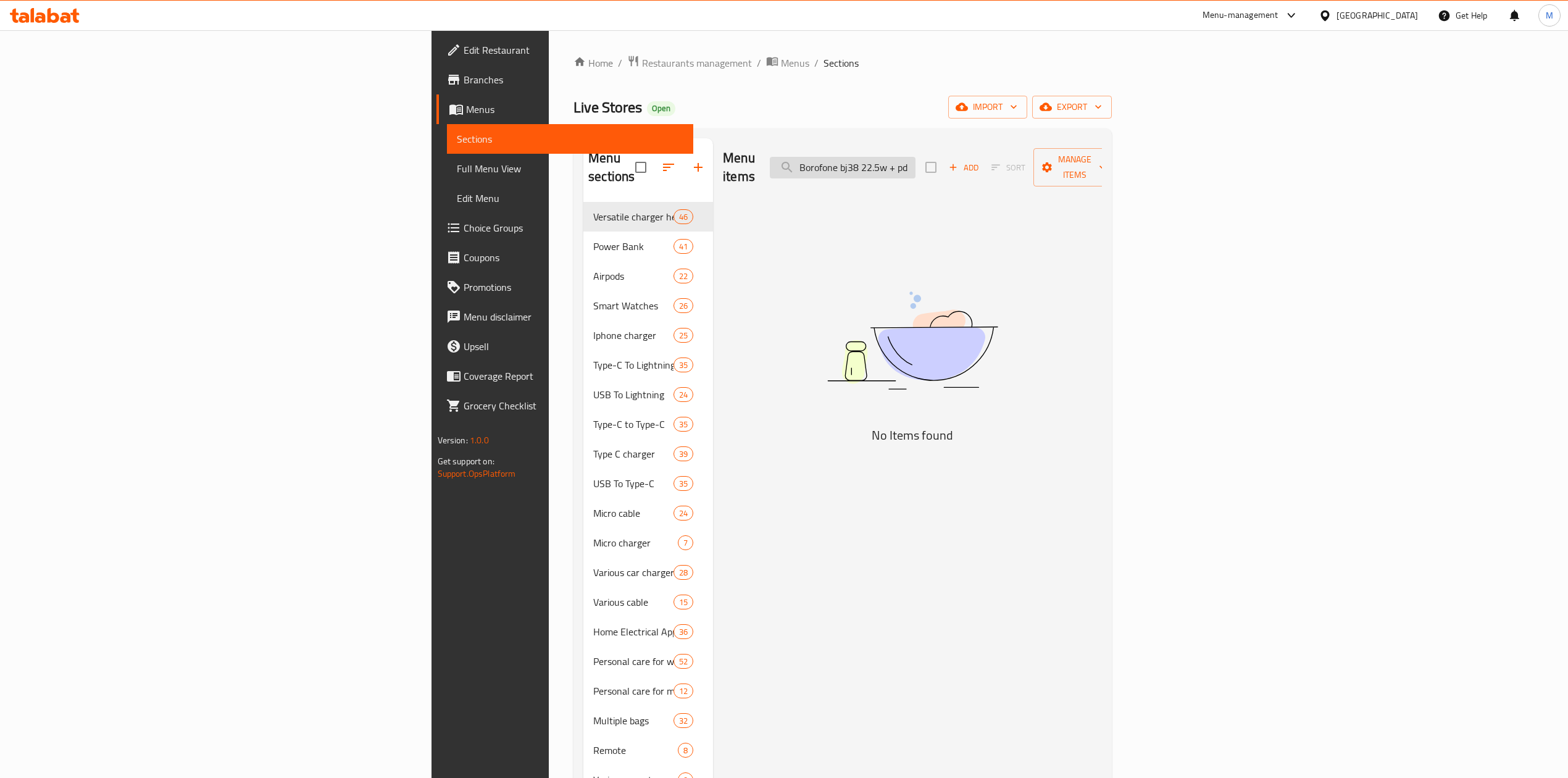
click at [915, 157] on input "Borofone bj38 22.5w + pd 20w 00mah power bank charger fully compatible, black" at bounding box center [842, 168] width 146 height 22
paste input "Joyroom original trust 22.5 10000mah power bank jr-pbf15"
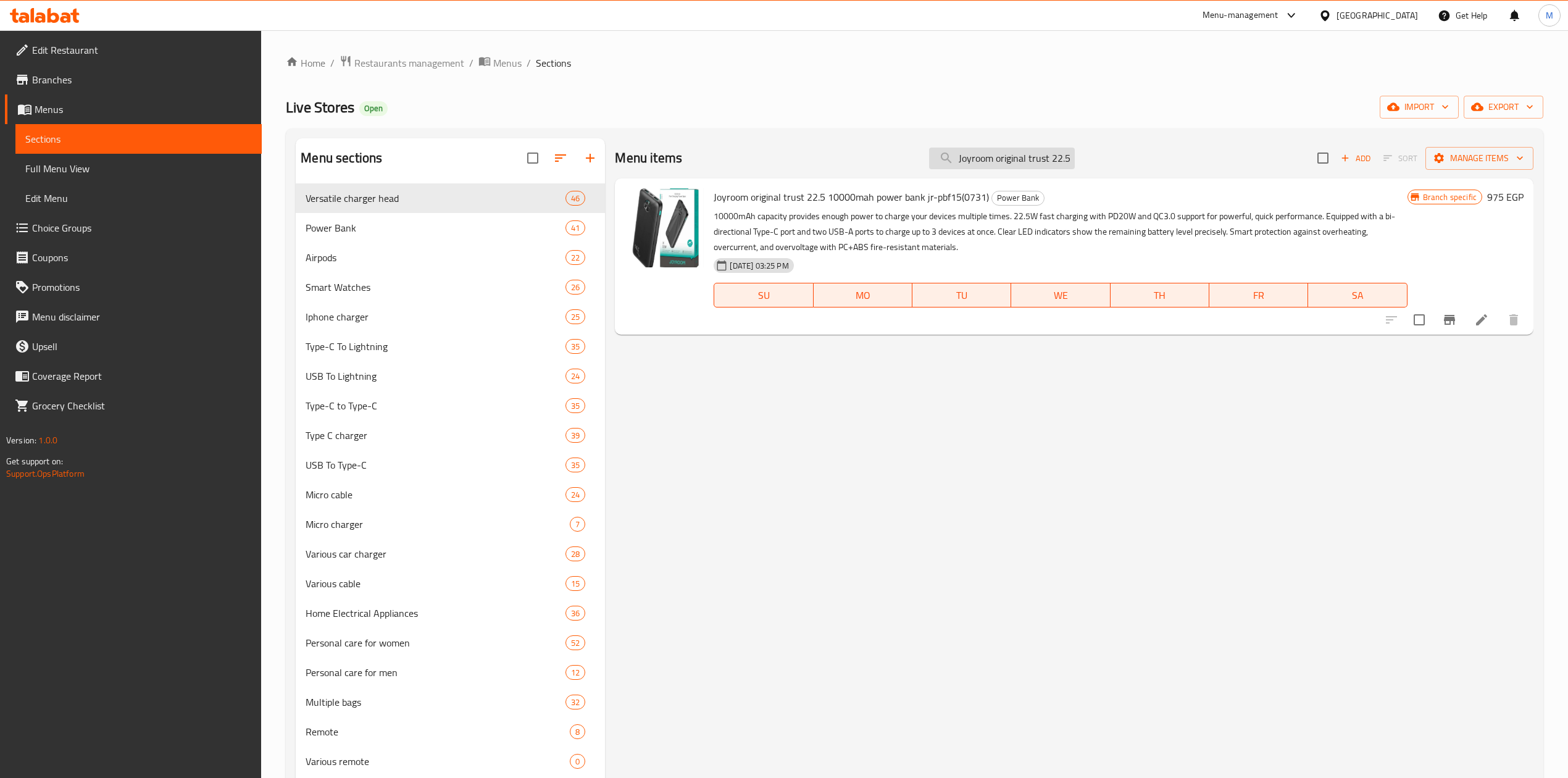
click at [1006, 161] on input "Joyroom original trust 22.5 10000mah power bank jr-pbf15" at bounding box center [1001, 158] width 146 height 22
paste input "Original Joyroom Power Bank, Trust Agent, Super Fast Charging, Joyroom Power 30…"
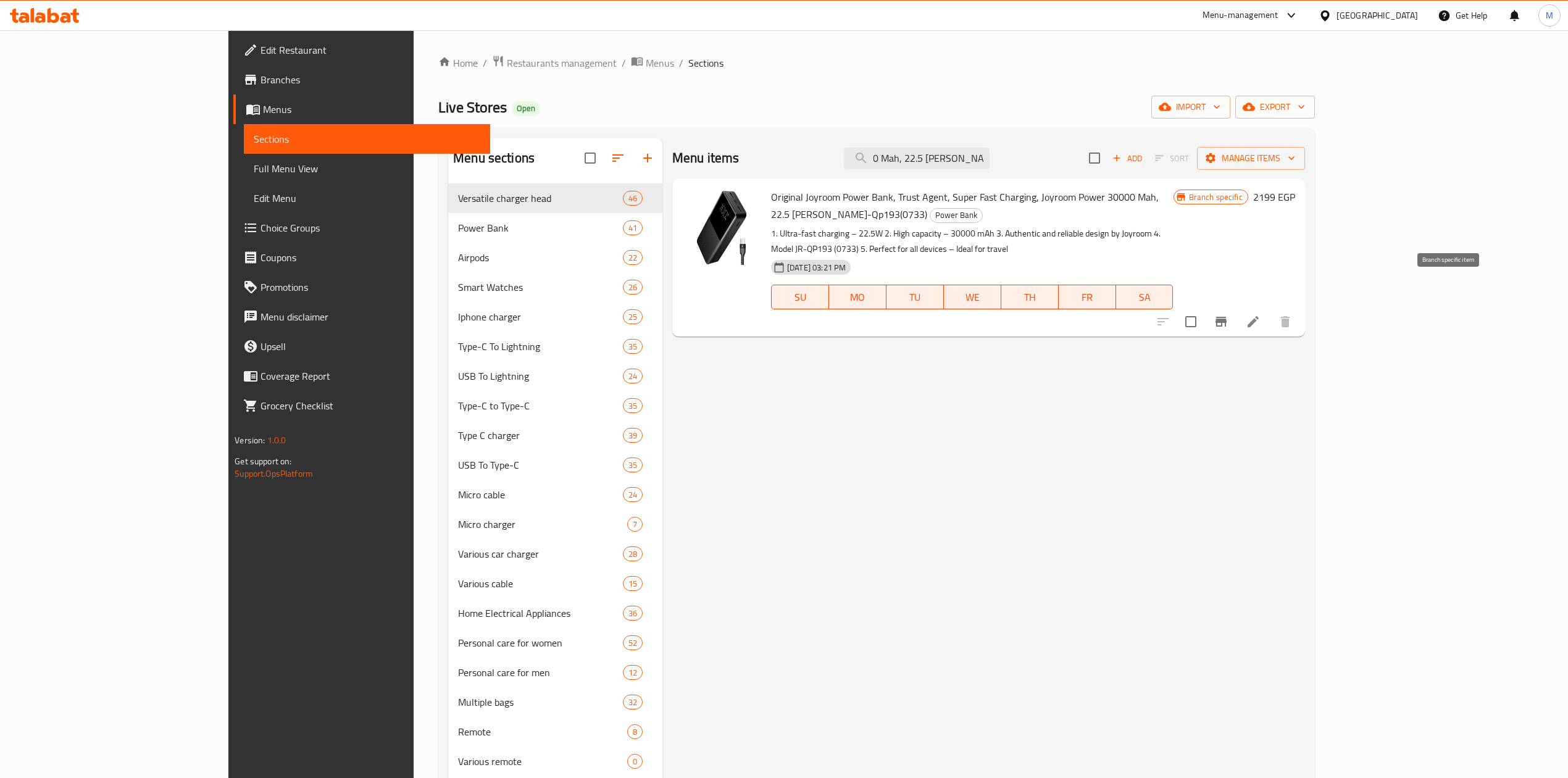
type input "Original Joyroom Power Bank, Trust Agent, Super Fast Charging, Joyroom Power 30…"
click at [1236, 307] on button "Branch-specific-item" at bounding box center [1220, 322] width 30 height 30
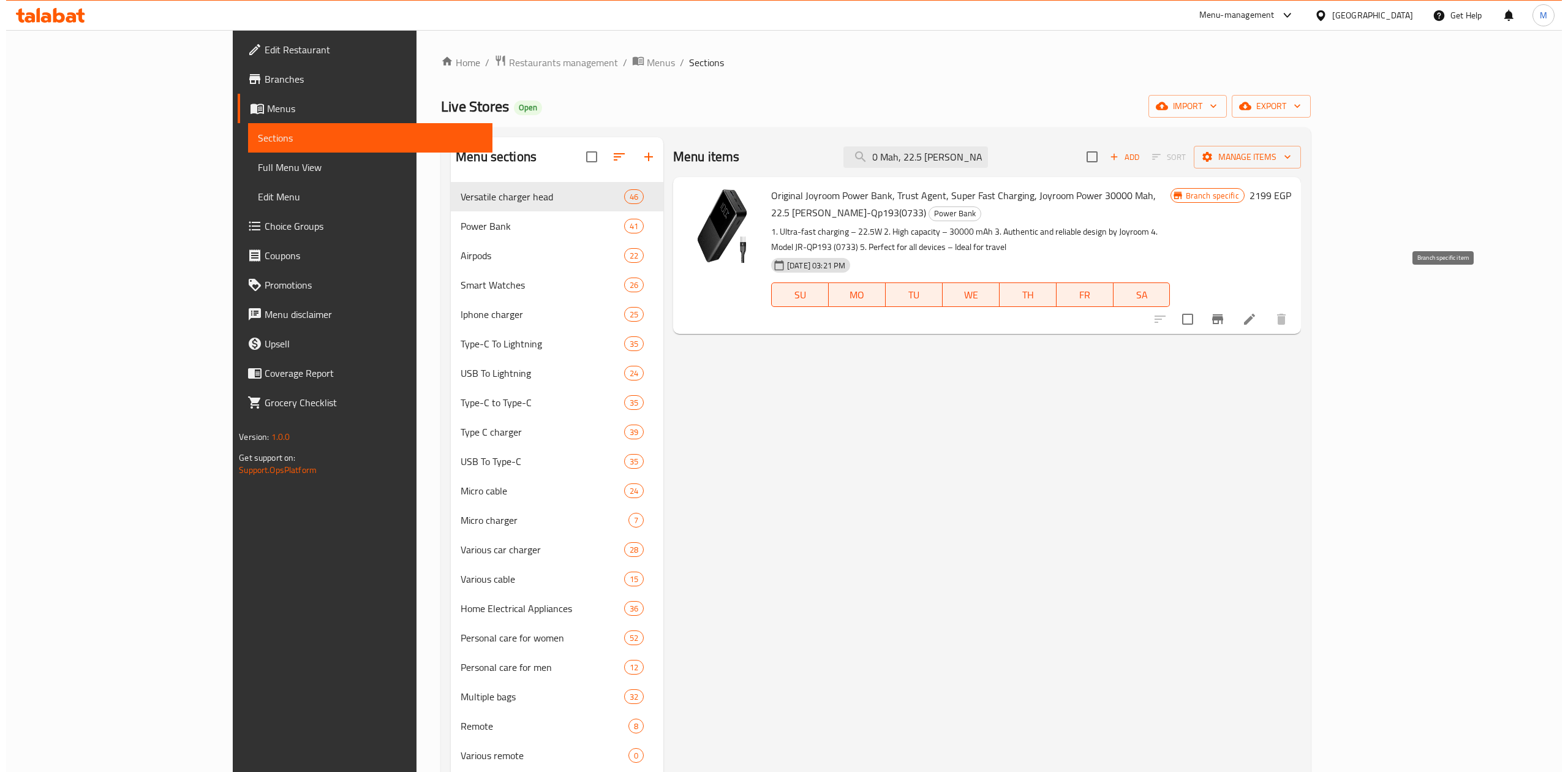
scroll to position [0, 0]
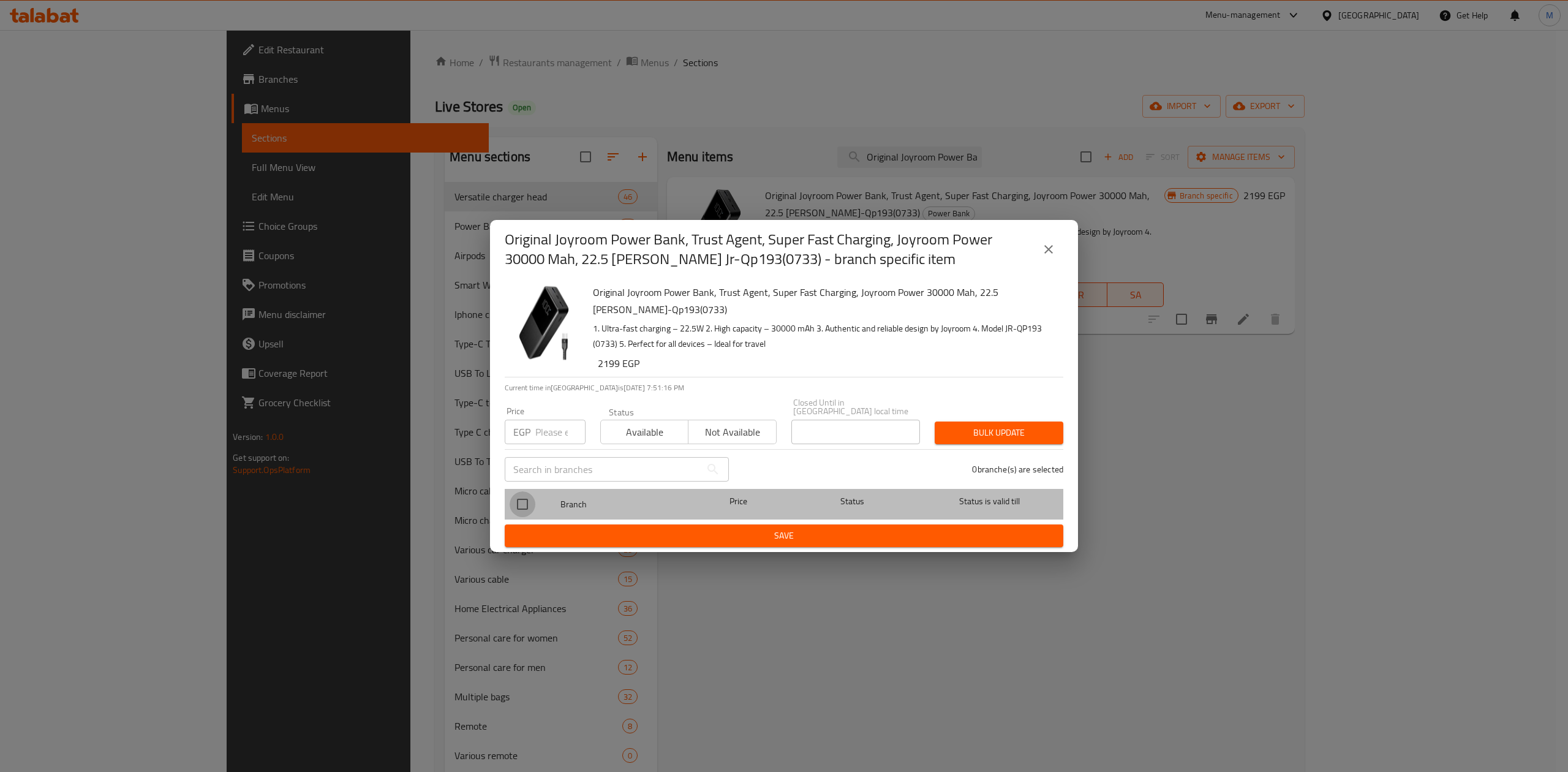
click at [522, 501] on input "checkbox" at bounding box center [522, 504] width 26 height 26
checkbox input "false"
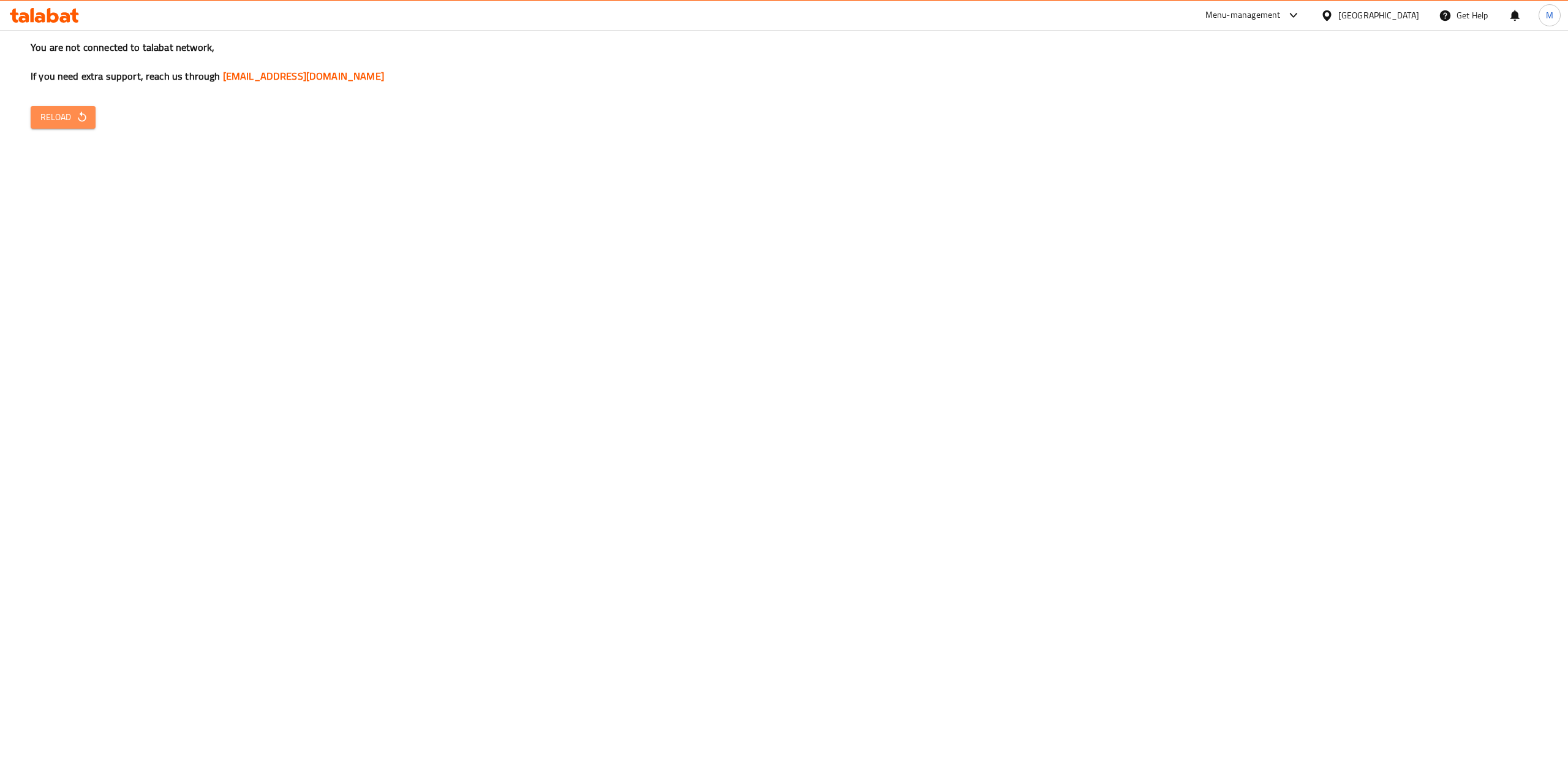
click at [84, 111] on icon "button" at bounding box center [83, 117] width 13 height 13
click at [61, 128] on button "Reload" at bounding box center [63, 117] width 65 height 22
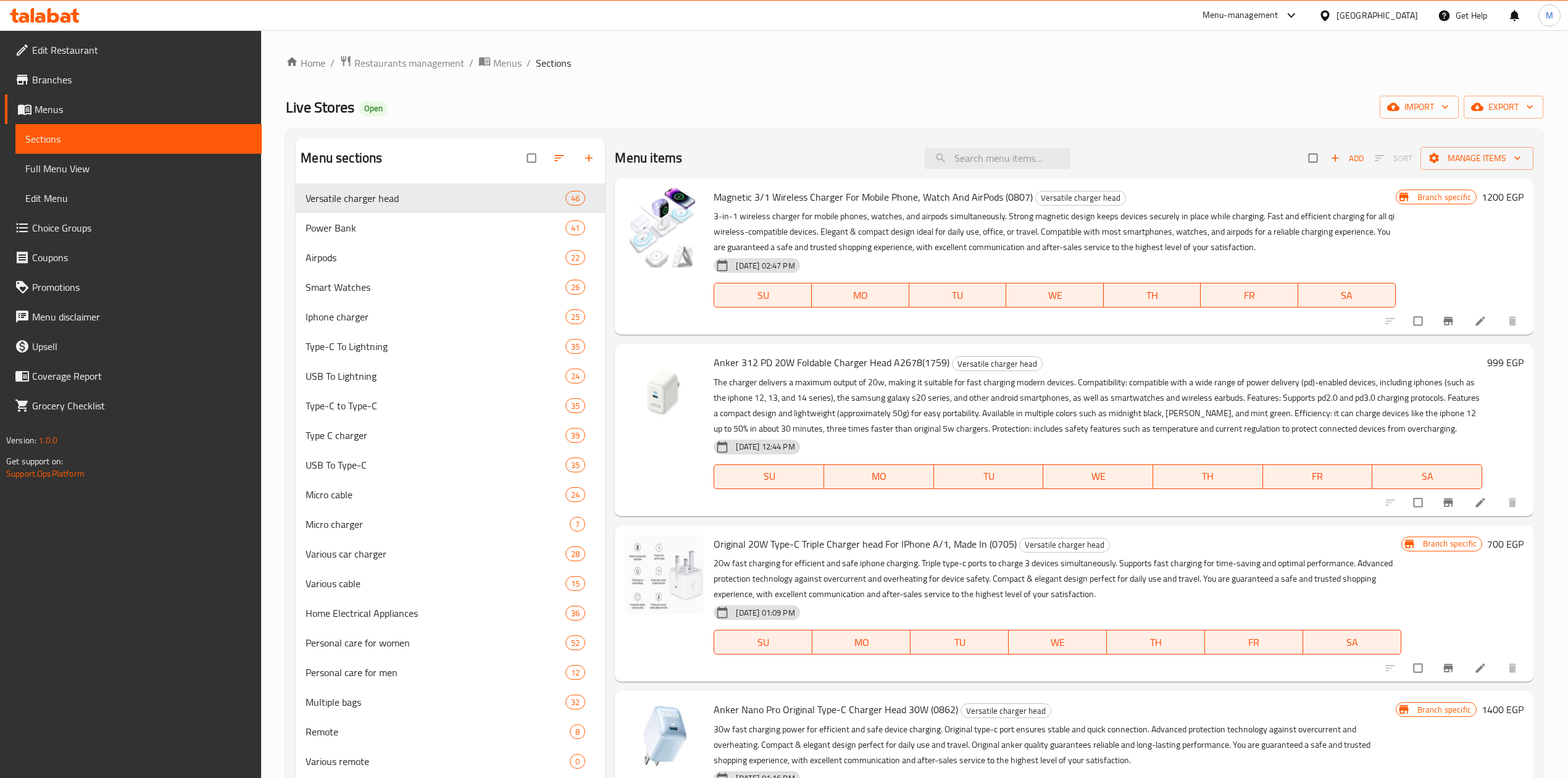
click at [991, 170] on div "Menu items Add Sort Manage items" at bounding box center [1074, 158] width 918 height 40
click at [991, 164] on input "search" at bounding box center [997, 158] width 146 height 22
paste input "Original Joyroom Power Bank, Trust Agent, Super Fast Charging, Joyroom Power 30…"
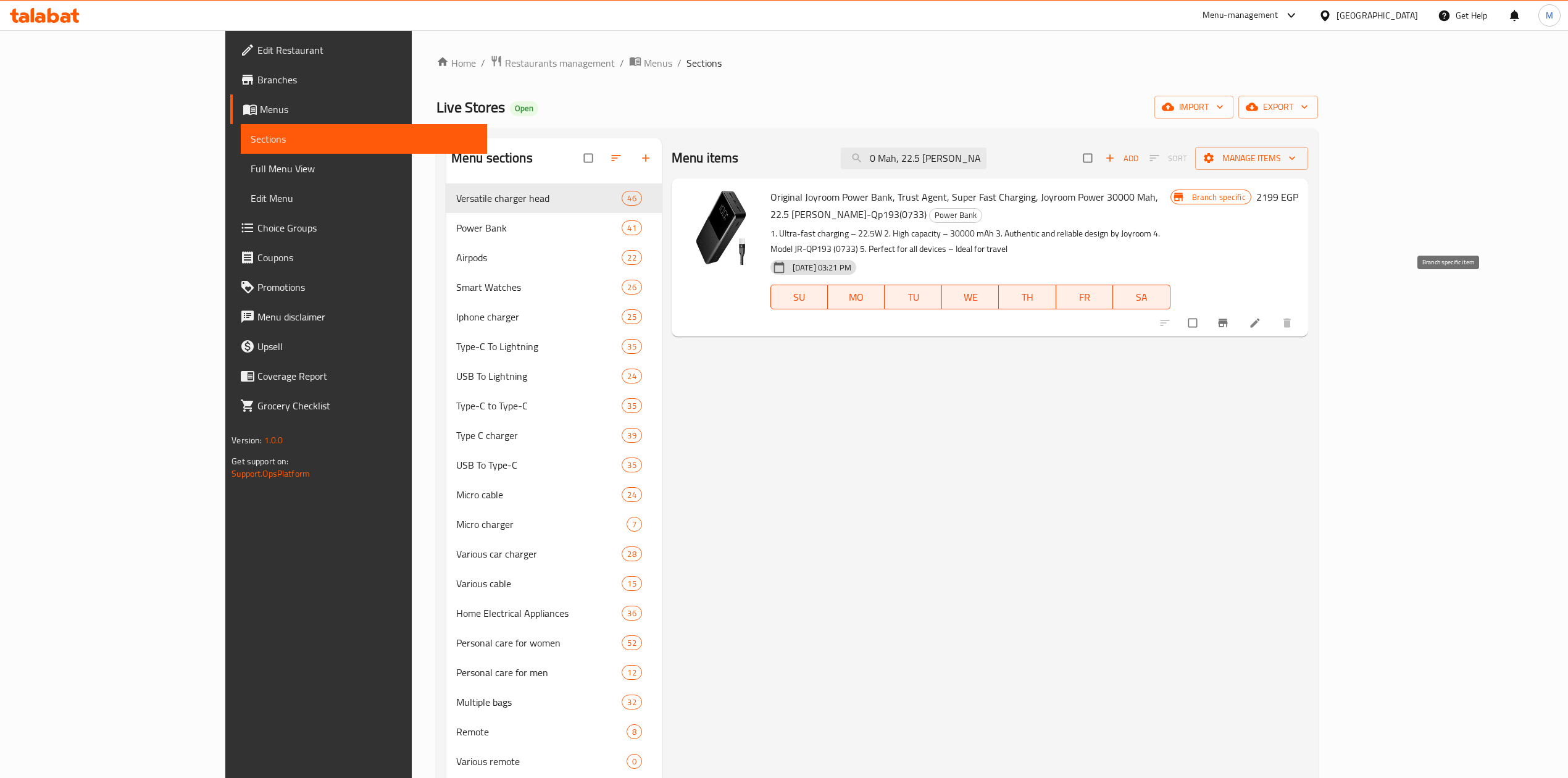
type input "Original Joyroom Power Bank, Trust Agent, Super Fast Charging, Joyroom Power 30…"
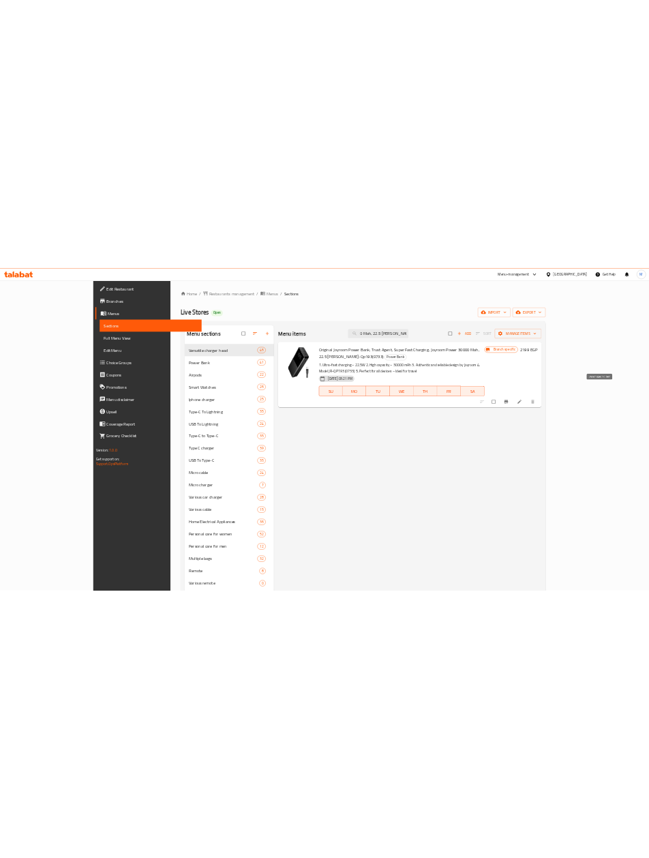
scroll to position [0, 0]
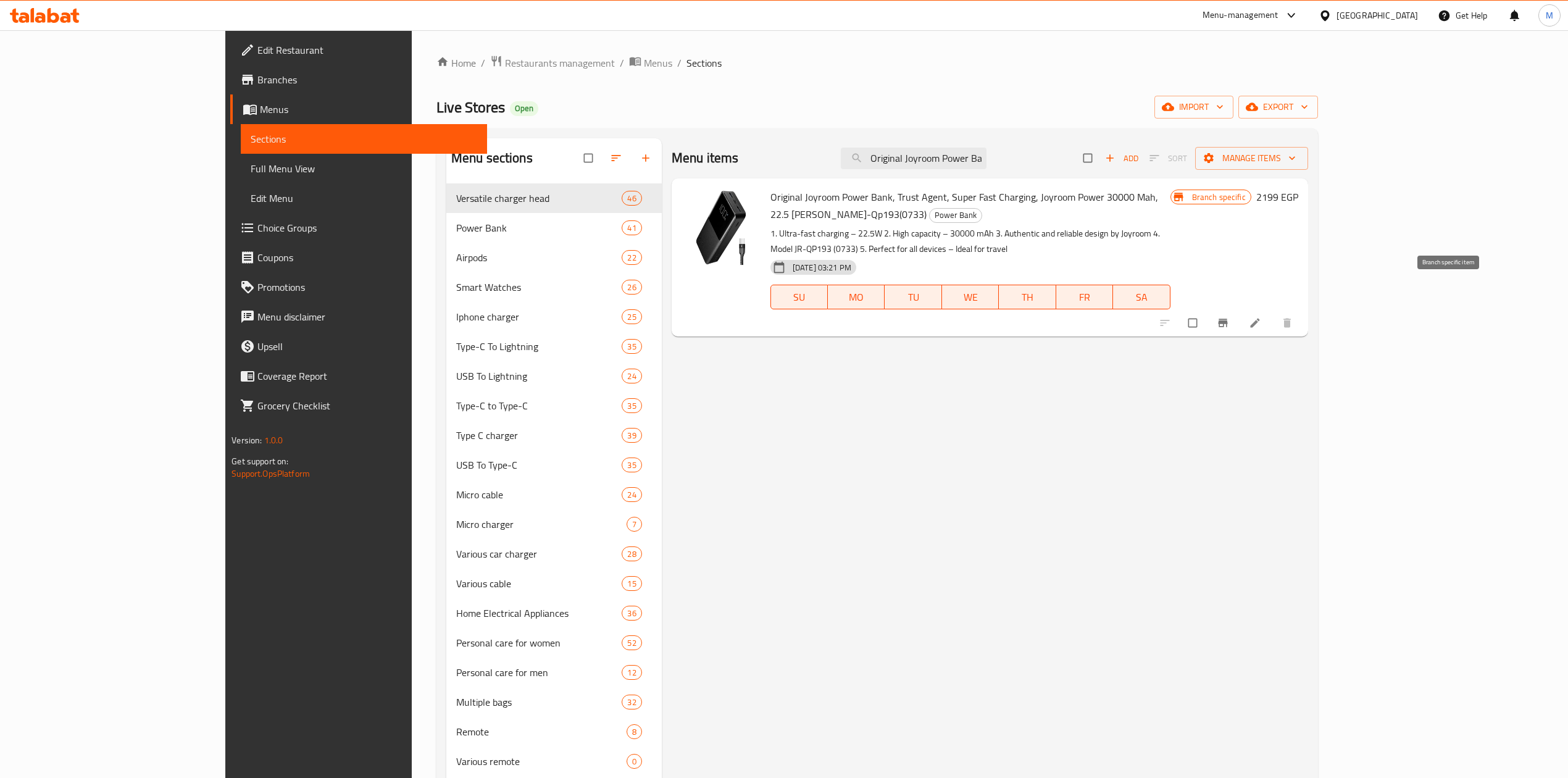
click at [1229, 317] on icon "Branch-specific-item" at bounding box center [1223, 323] width 13 height 13
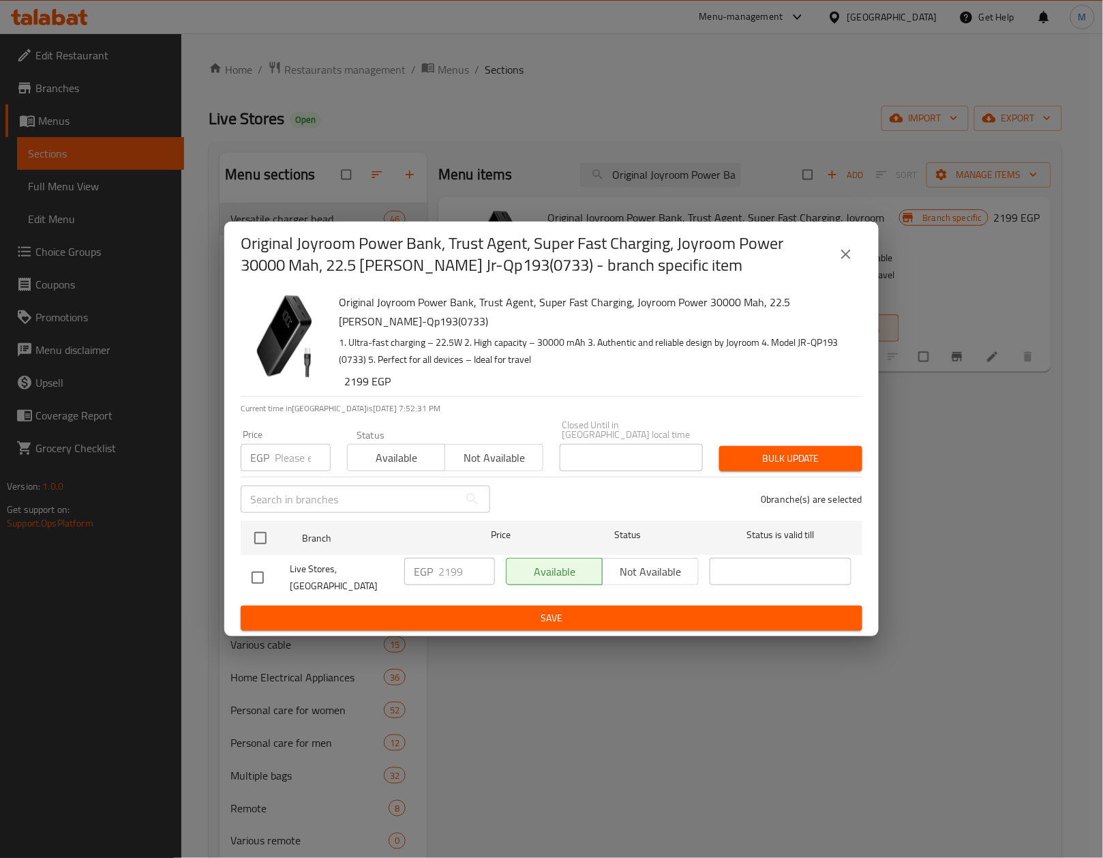
click at [525, 368] on p "1. Ultra-fast charging – 22.5W 2. High capacity – 30000 mAh 3. Authentic and re…" at bounding box center [595, 351] width 513 height 34
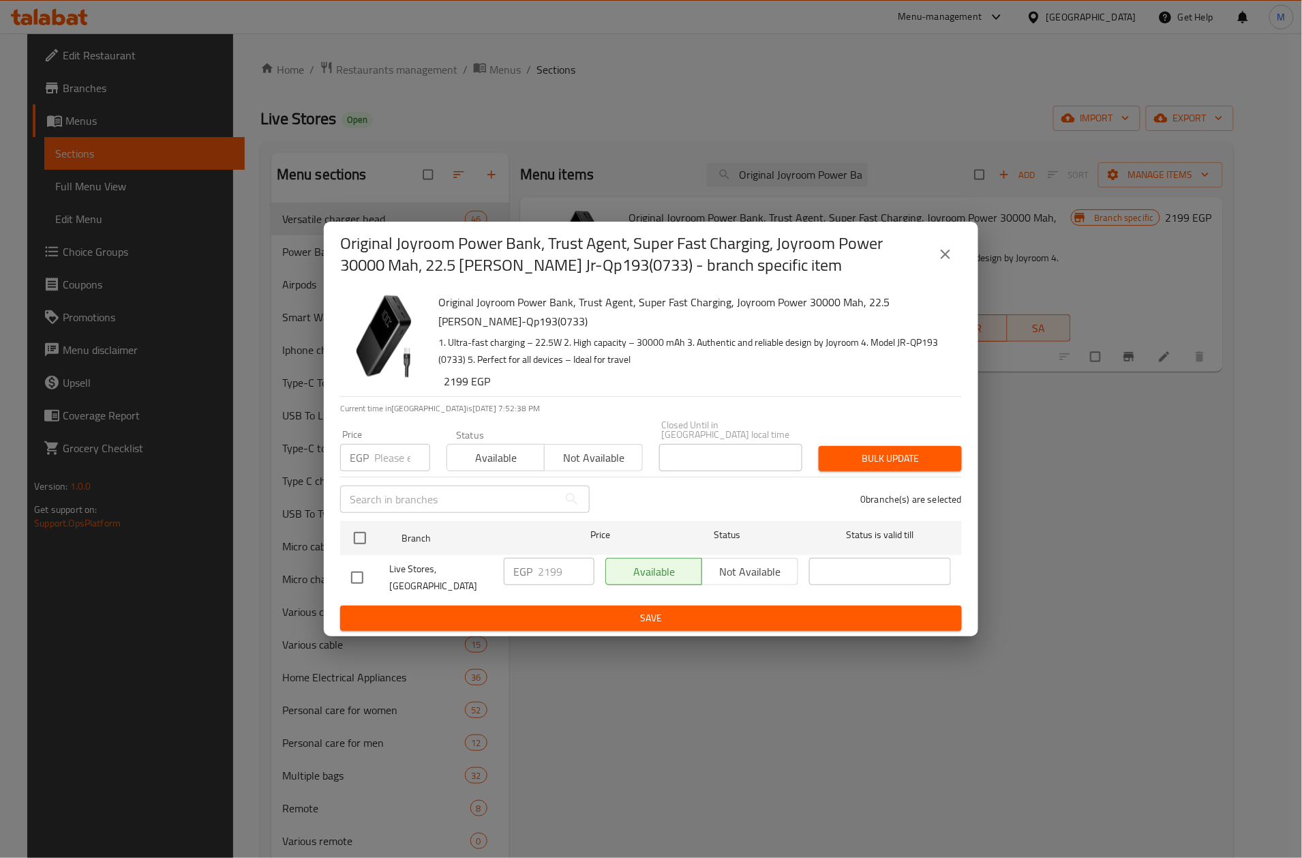
click at [649, 365] on p "1. Ultra-fast charging – 22.5W 2. High capacity – 30000 mAh 3. Authentic and re…" at bounding box center [694, 351] width 513 height 34
click at [693, 618] on button "Save" at bounding box center [651, 617] width 622 height 25
drag, startPoint x: 674, startPoint y: 145, endPoint x: 727, endPoint y: 4, distance: 149.9
click at [674, 142] on div "Original Joyroom Power Bank, Trust Agent, Super Fast Charging, Joyroom Power 30…" at bounding box center [651, 429] width 1302 height 858
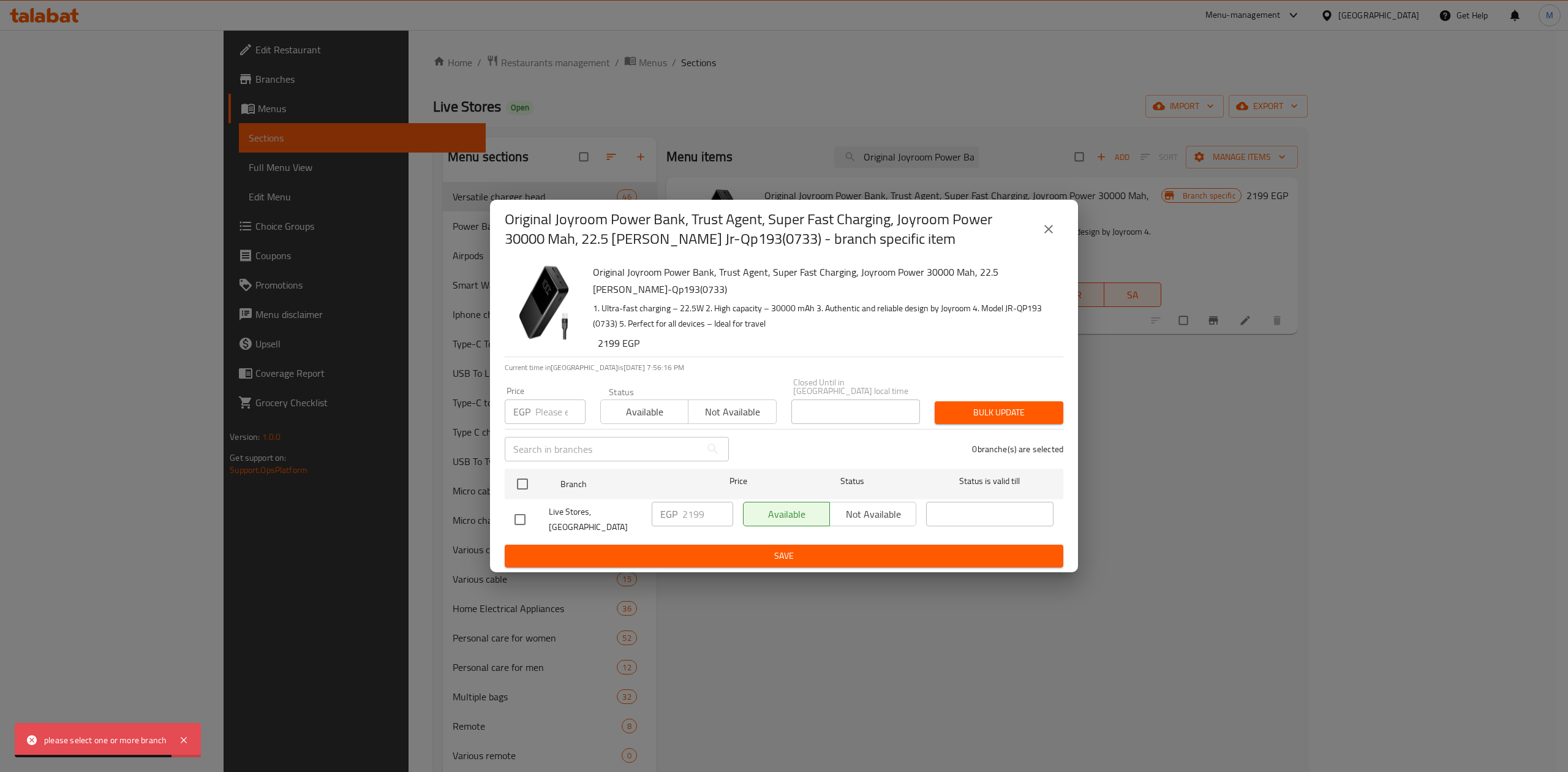
drag, startPoint x: 1062, startPoint y: 234, endPoint x: 1054, endPoint y: 235, distance: 8.1
click at [1058, 234] on div "Original Joyroom Power Bank, Trust Agent, Super Fast Charging, Joyroom Power 30…" at bounding box center [784, 228] width 588 height 58
click at [1054, 235] on icon "close" at bounding box center [1049, 229] width 14 height 14
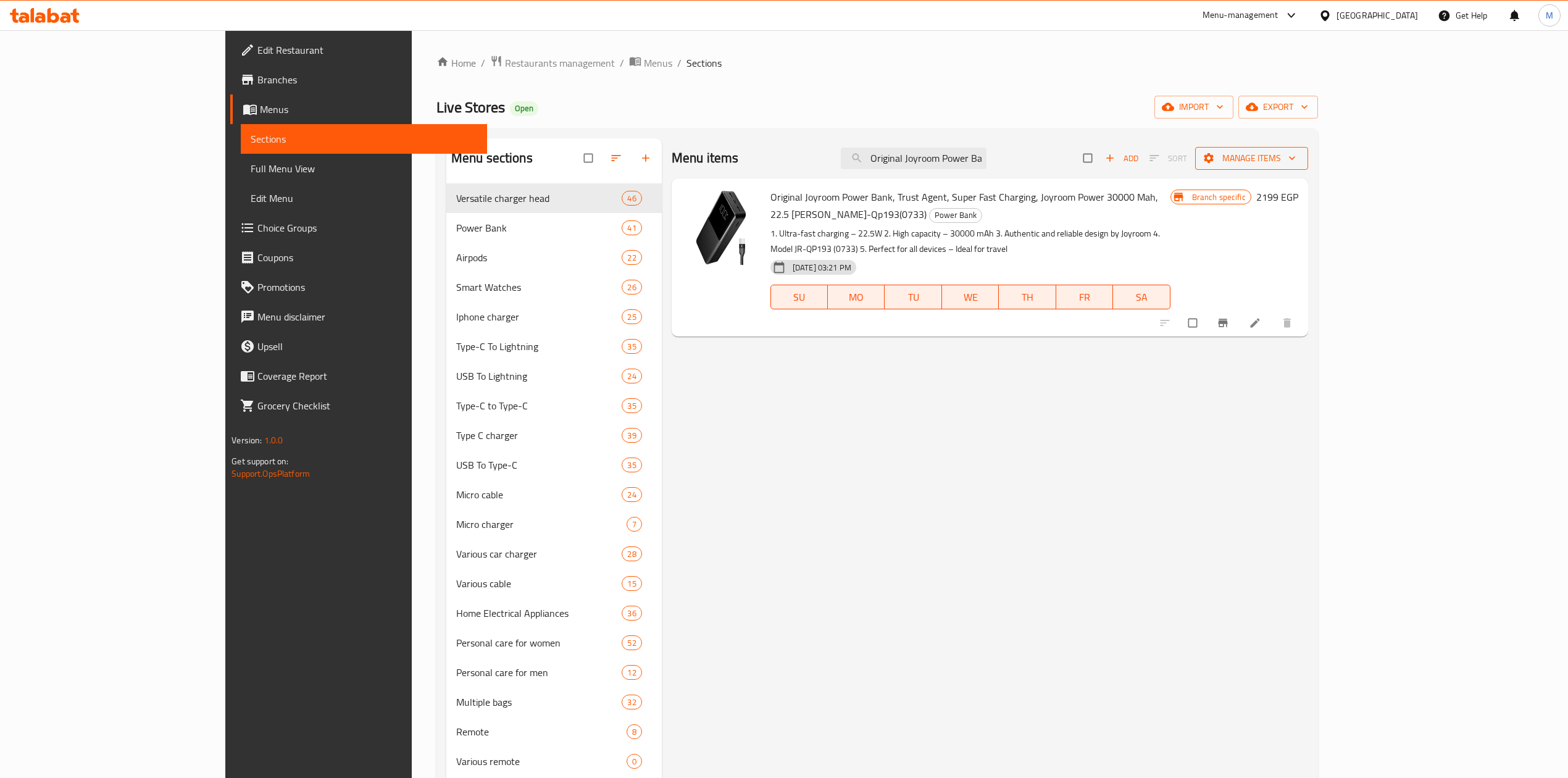
click at [1298, 158] on span "Manage items" at bounding box center [1251, 158] width 93 height 15
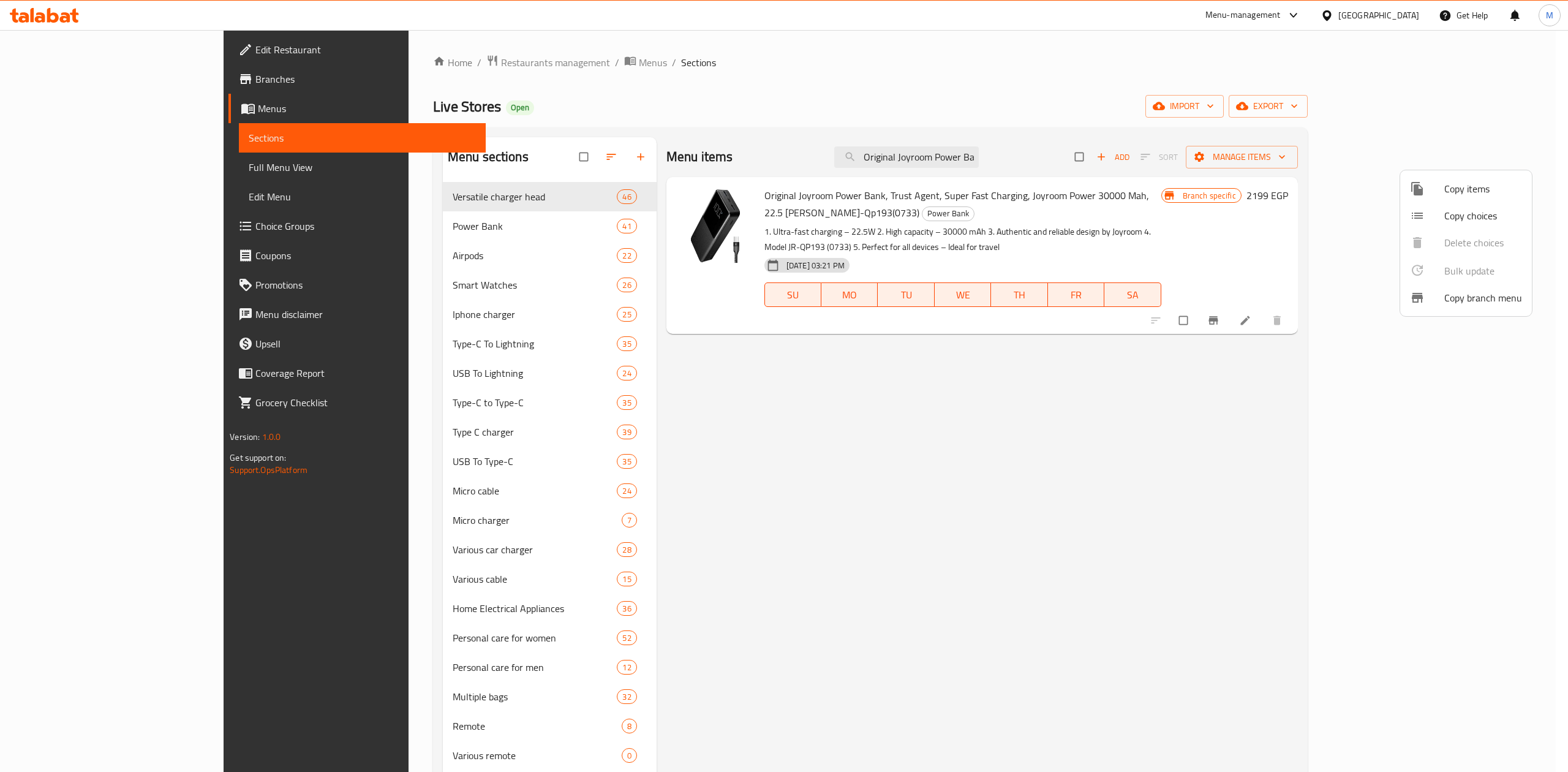
drag, startPoint x: 1402, startPoint y: 404, endPoint x: 1483, endPoint y: 211, distance: 209.3
click at [1412, 391] on div at bounding box center [784, 386] width 1568 height 772
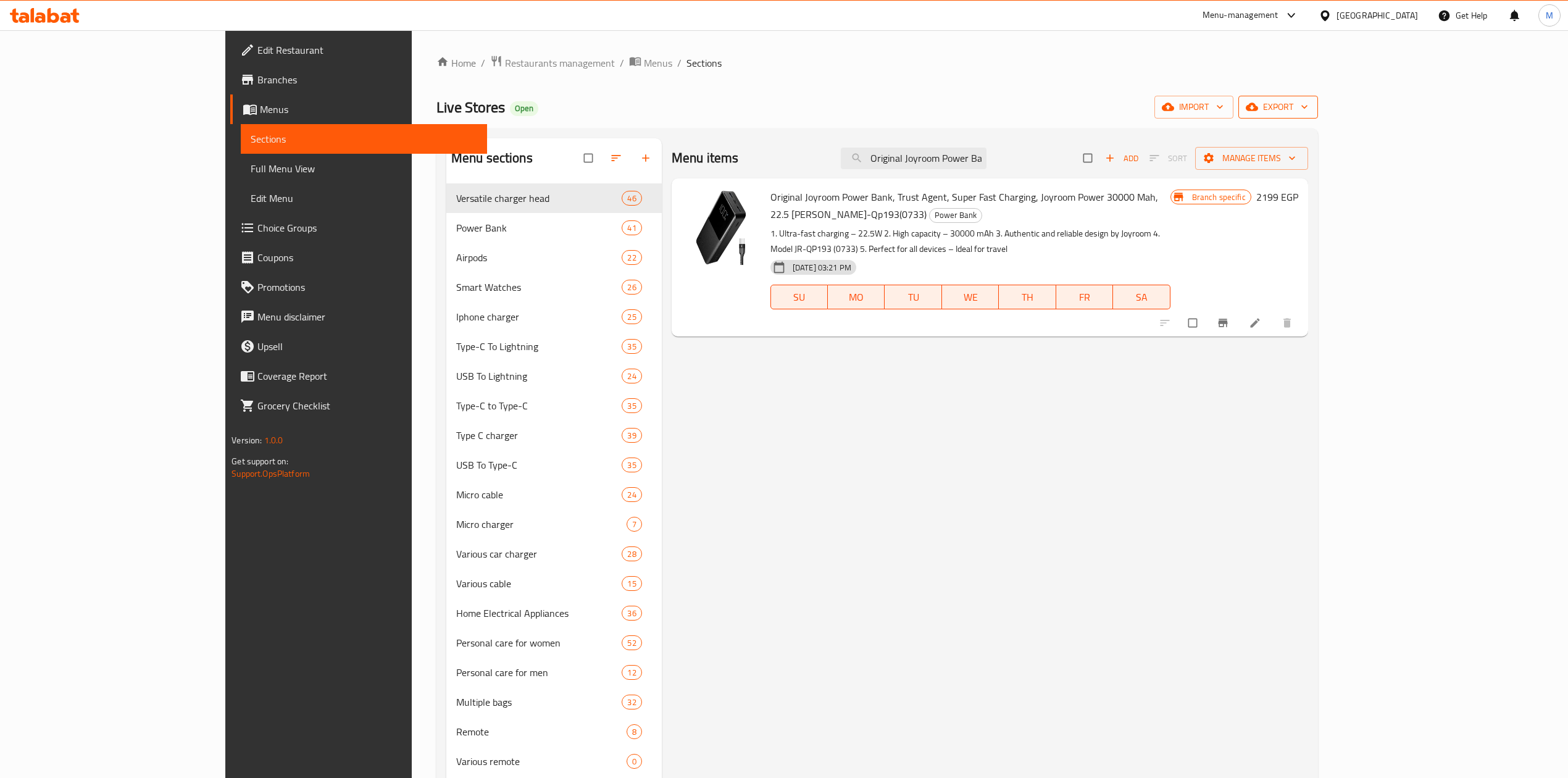
click at [1308, 111] on span "export" at bounding box center [1277, 107] width 60 height 15
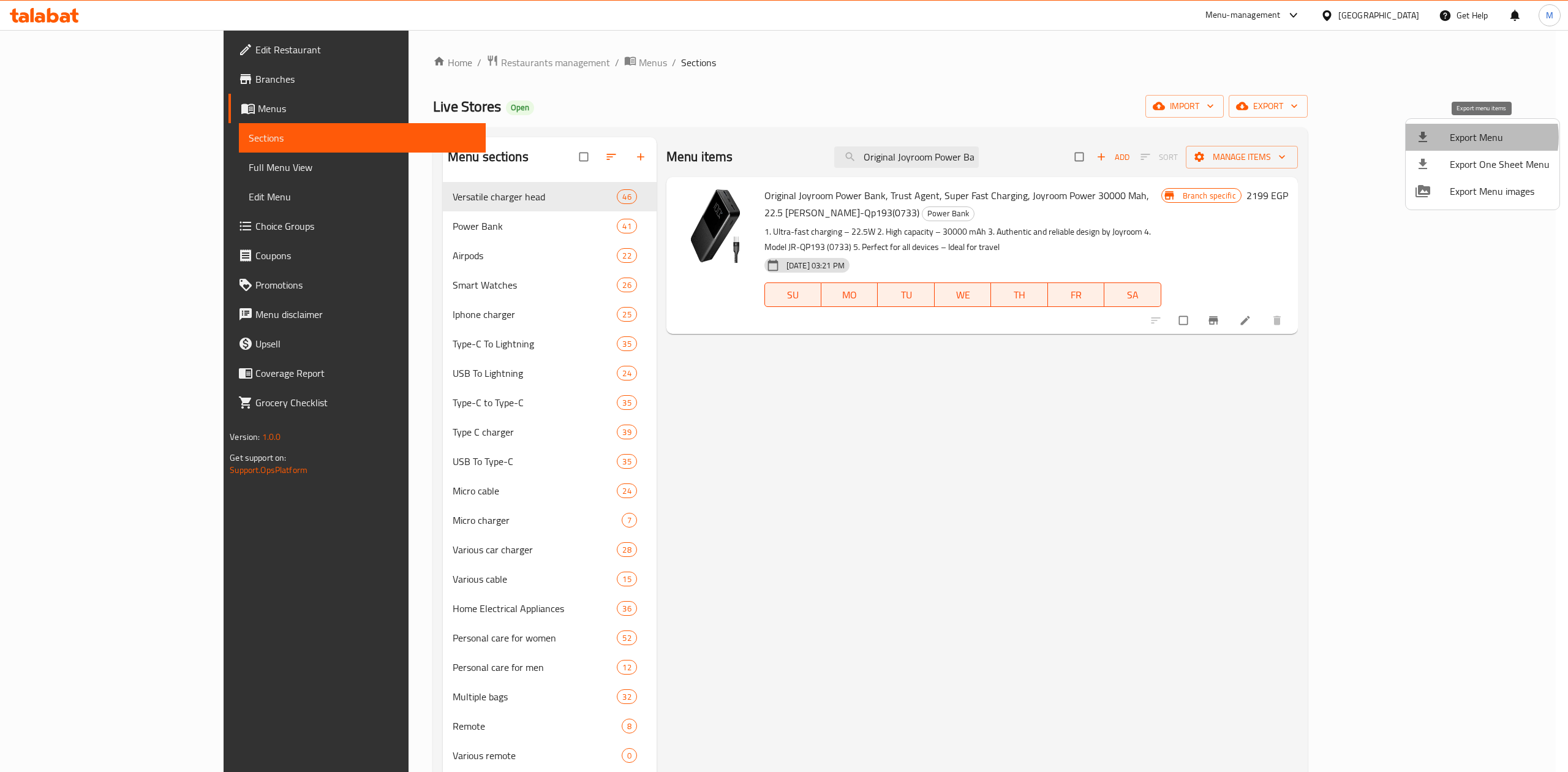
click at [1474, 138] on span "Export Menu" at bounding box center [1500, 138] width 100 height 14
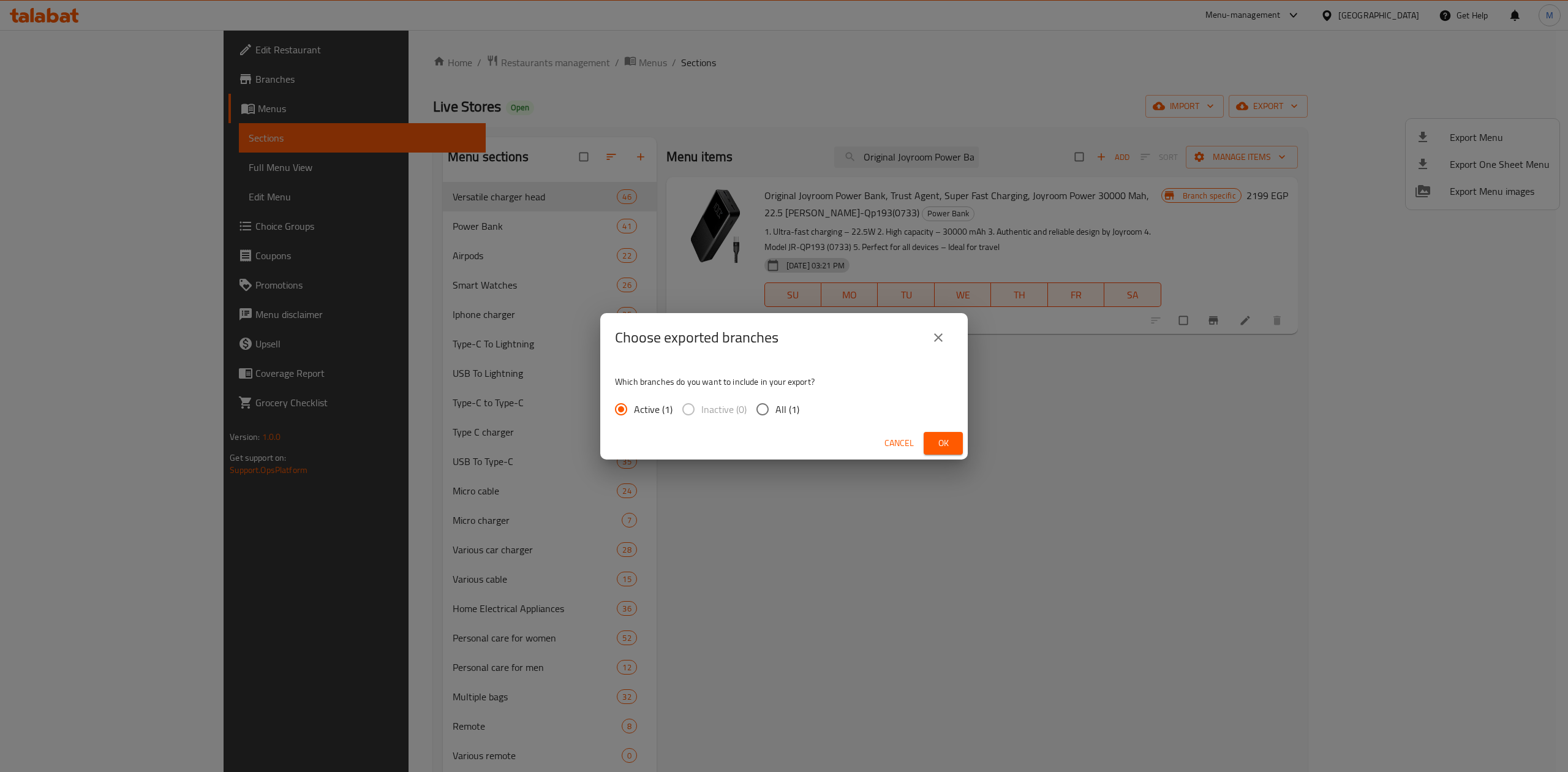
click at [760, 410] on input "All (1)" at bounding box center [762, 409] width 26 height 26
radio input "true"
click at [941, 441] on span "Ok" at bounding box center [943, 443] width 20 height 15
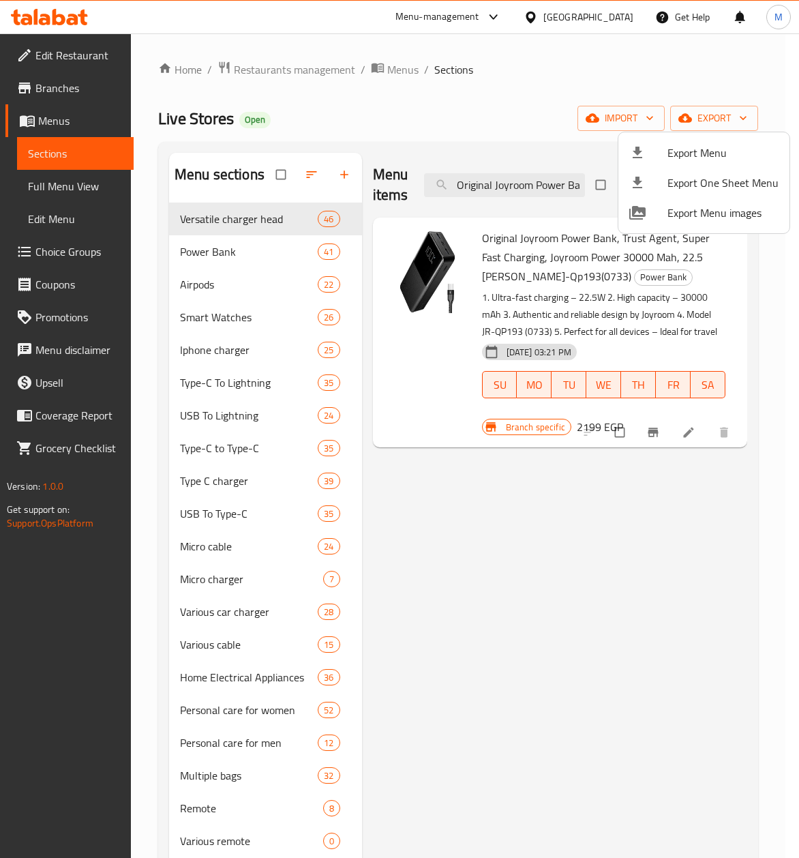
click at [685, 259] on div at bounding box center [399, 429] width 799 height 858
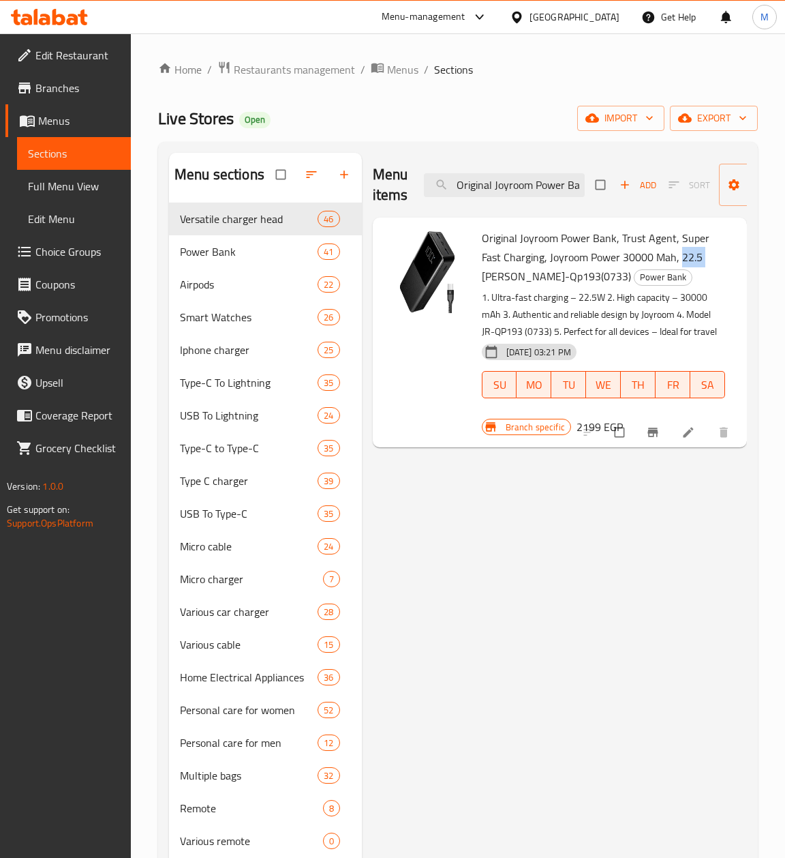
click at [685, 259] on span "Original Joyroom Power Bank, Trust Agent, Super Fast Charging, Joyroom Power 30…" at bounding box center [596, 257] width 228 height 59
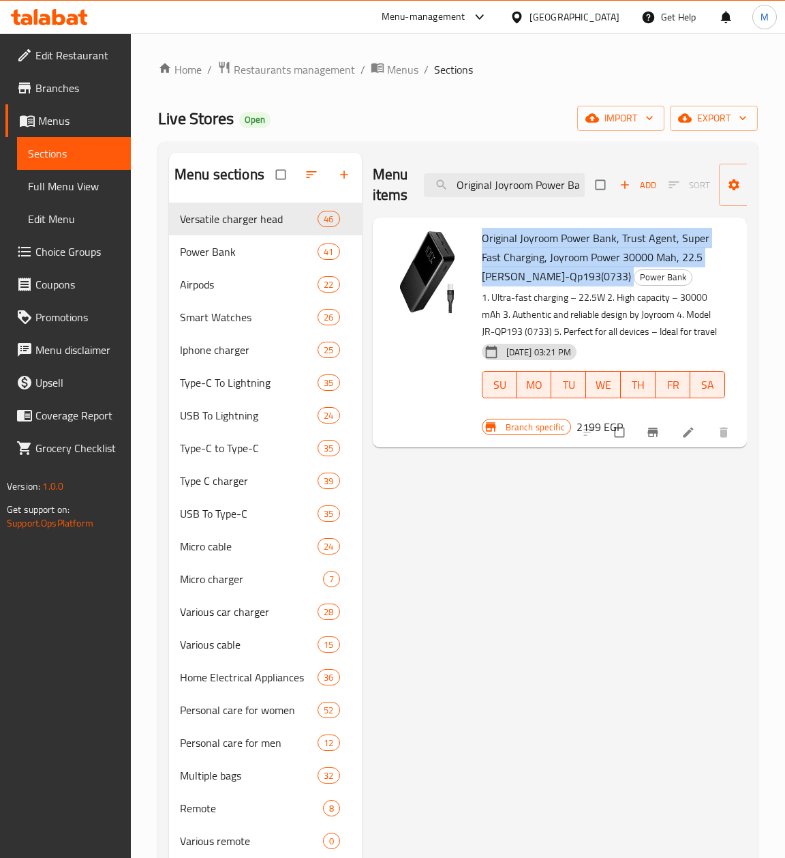
click at [685, 259] on span "Original Joyroom Power Bank, Trust Agent, Super Fast Charging, Joyroom Power 30…" at bounding box center [596, 257] width 228 height 59
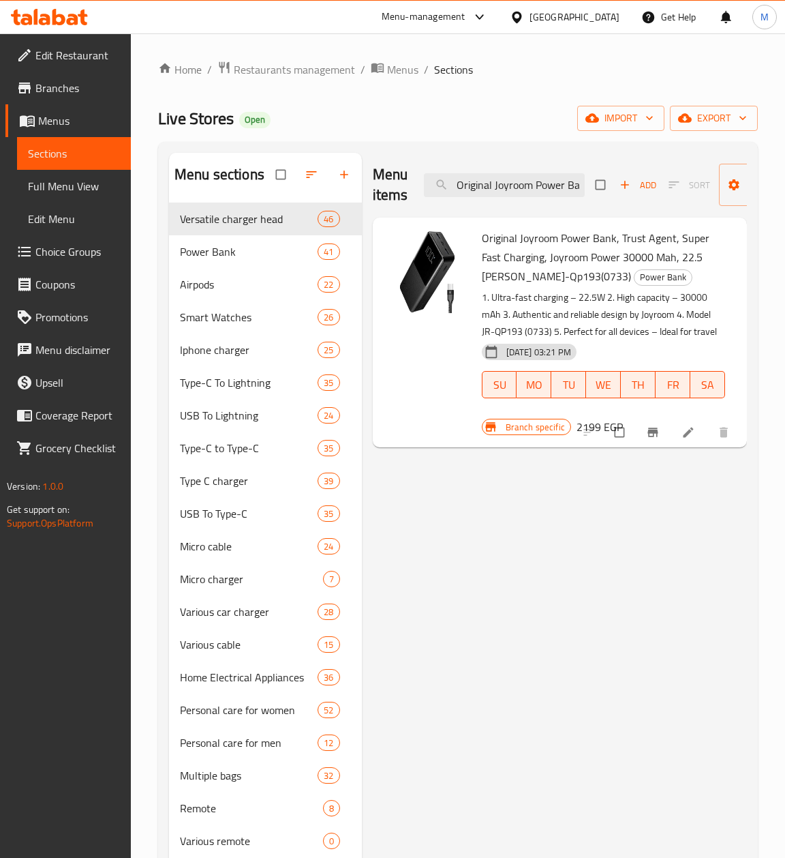
click at [680, 269] on h6 "Original Joyroom Power Bank, Trust Agent, Super Fast Charging, Joyroom Power 30…" at bounding box center [603, 256] width 243 height 57
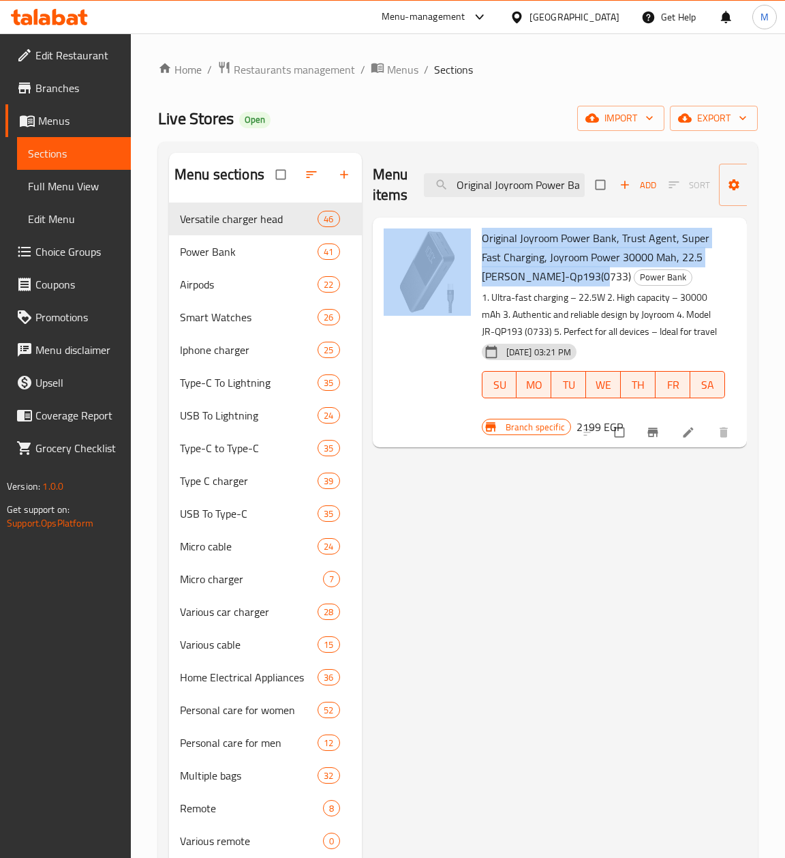
drag, startPoint x: 586, startPoint y: 277, endPoint x: 473, endPoint y: 241, distance: 118.6
click at [473, 241] on div "Original Joyroom Power Bank, Trust Agent, Super Fast Charging, Joyroom Power 30…" at bounding box center [559, 332] width 363 height 219
copy div "Original Joyroom Power Bank, Trust Agent, Super Fast Charging, Joyroom Power 30…"
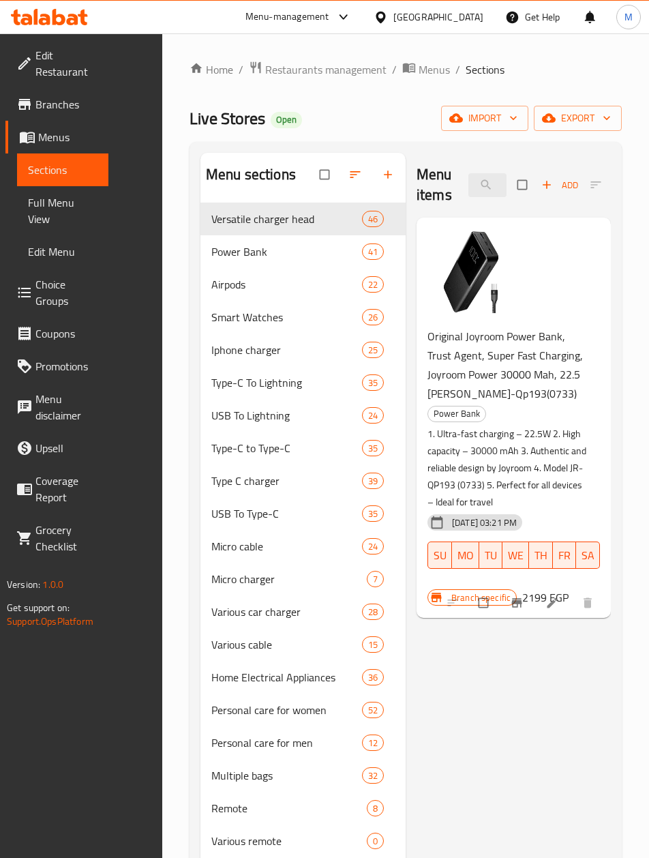
click at [64, 101] on span "Branches" at bounding box center [66, 104] width 62 height 16
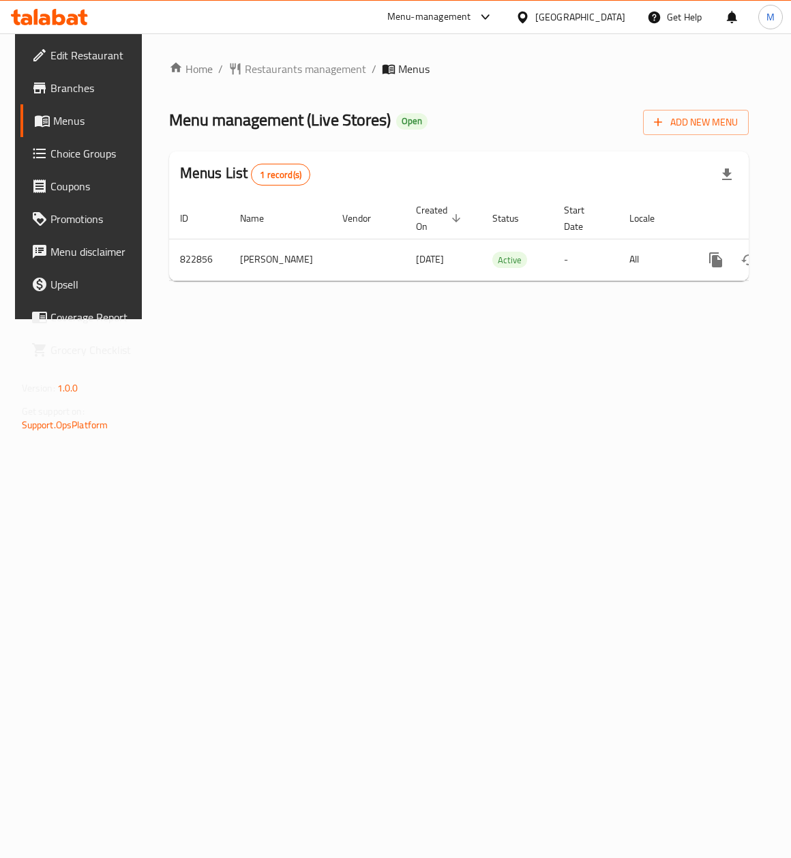
click at [354, 319] on div "Home / Restaurants management / Menus Menu management ( Live Stores ) Open Add …" at bounding box center [459, 176] width 635 height 286
click at [271, 72] on span "Restaurants management" at bounding box center [305, 69] width 121 height 16
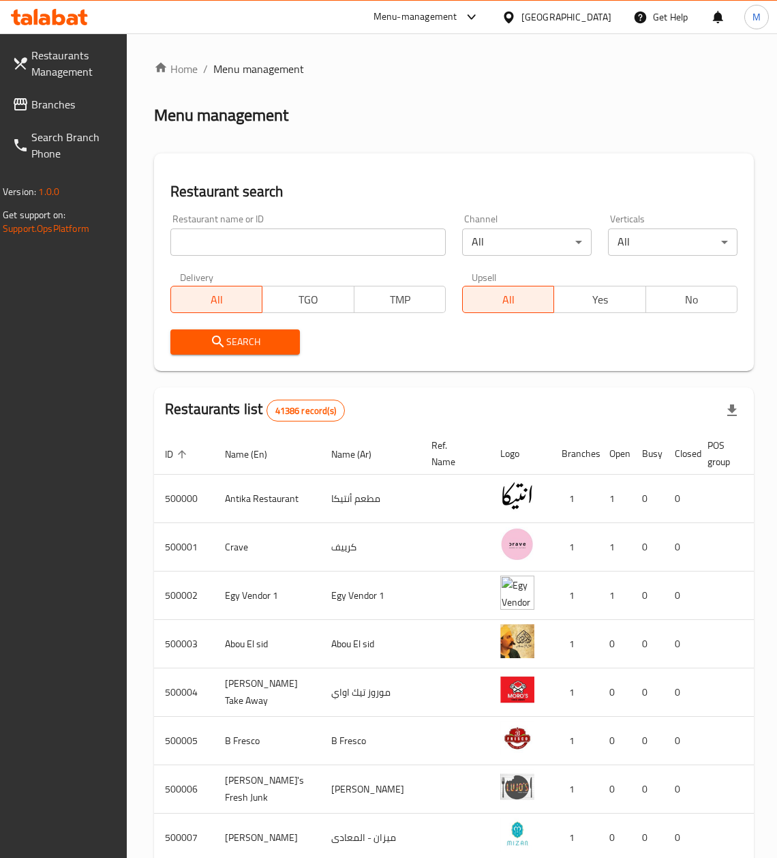
click at [395, 157] on div "Restaurant search Restaurant name or ID Restaurant name or ID Channel All ​ Ver…" at bounding box center [454, 261] width 600 height 217
click at [74, 58] on span "Restaurants Management" at bounding box center [72, 63] width 83 height 33
